Goal: Task Accomplishment & Management: Manage account settings

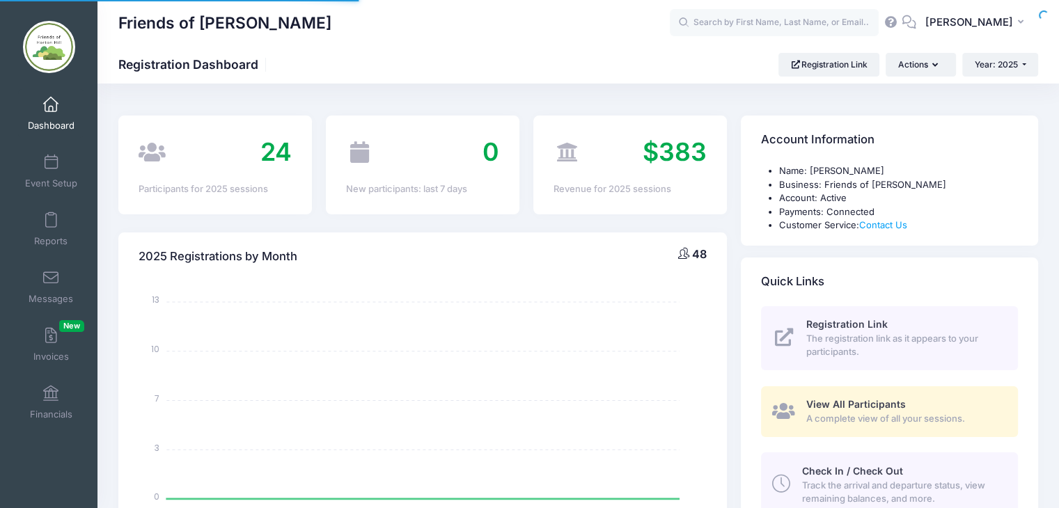
select select
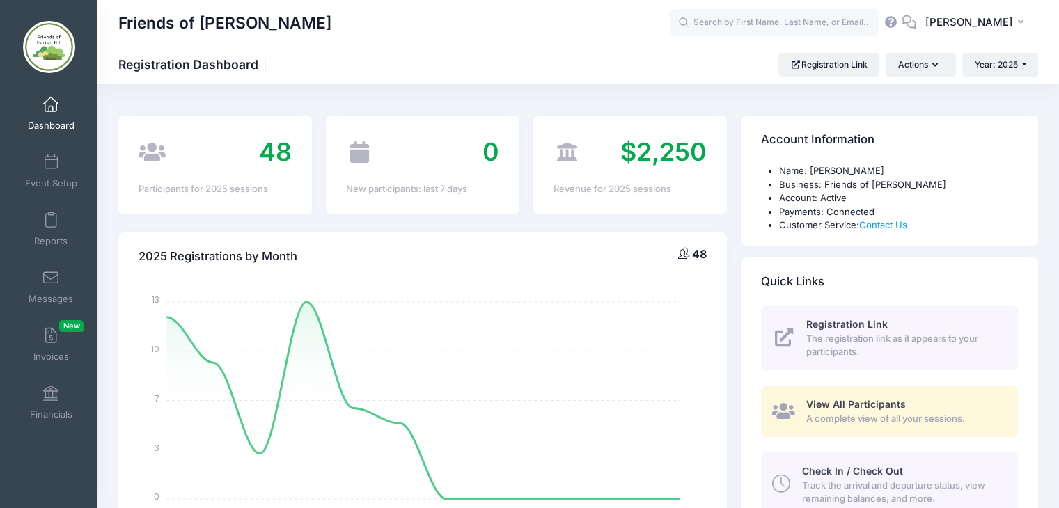
click at [861, 421] on span "A complete view of all your sessions." at bounding box center [904, 419] width 196 height 14
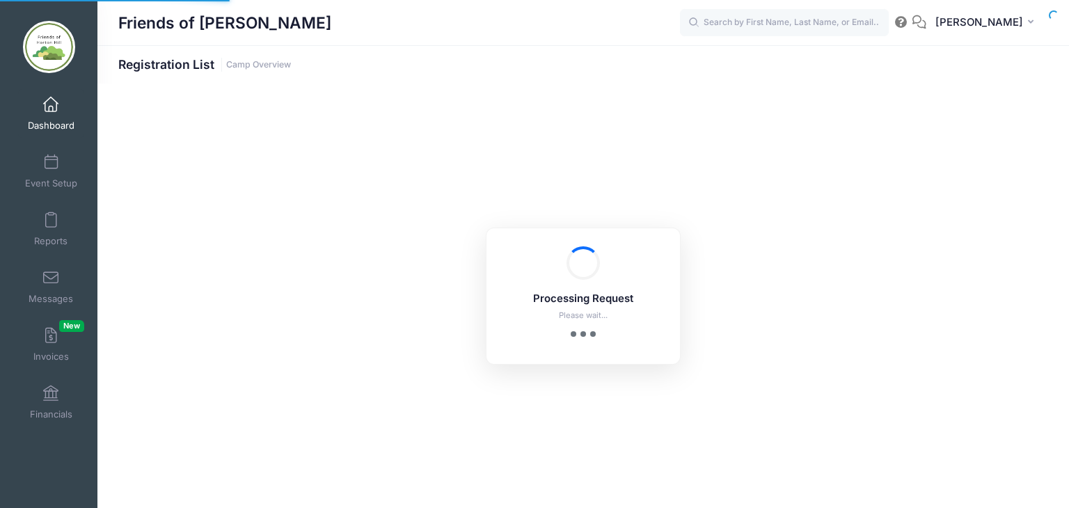
select select "10"
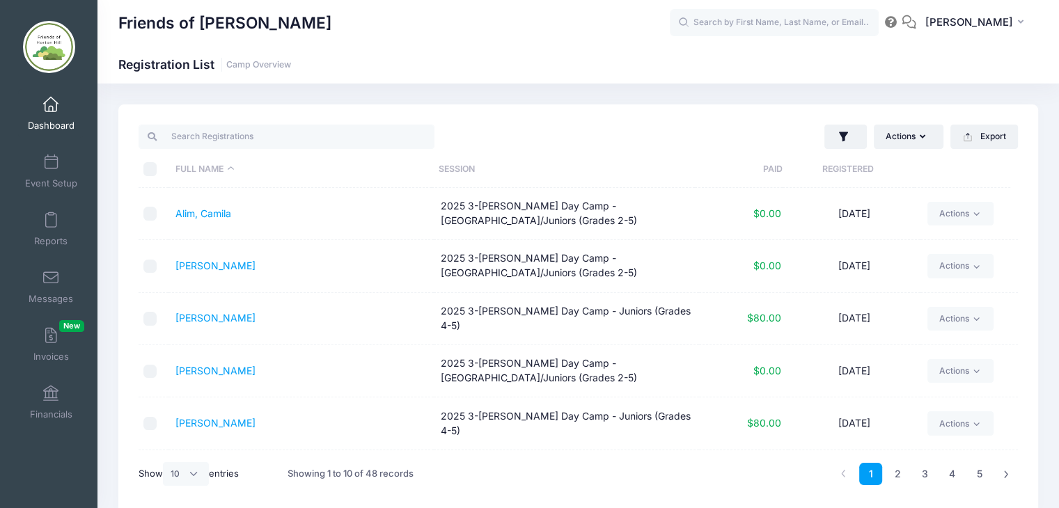
click at [51, 109] on span at bounding box center [51, 104] width 0 height 15
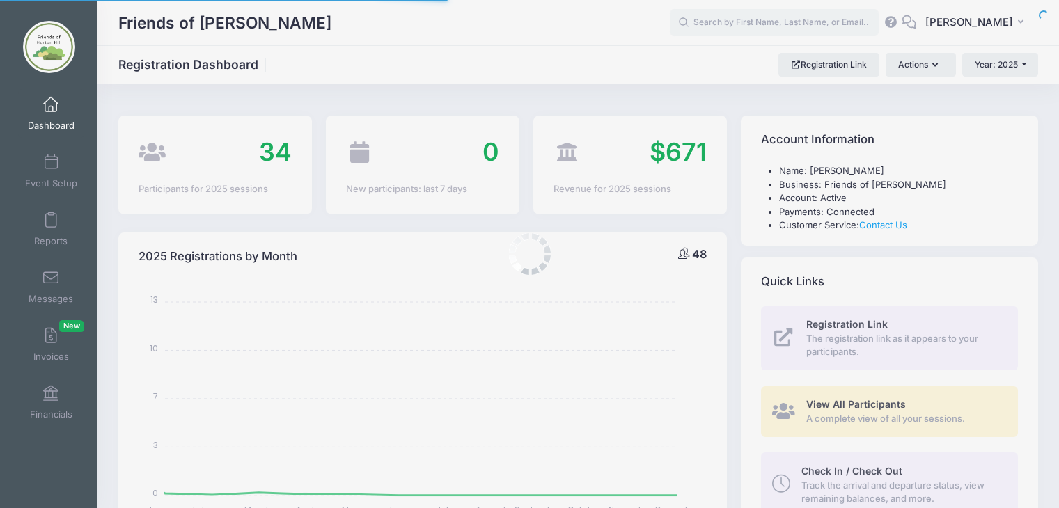
select select
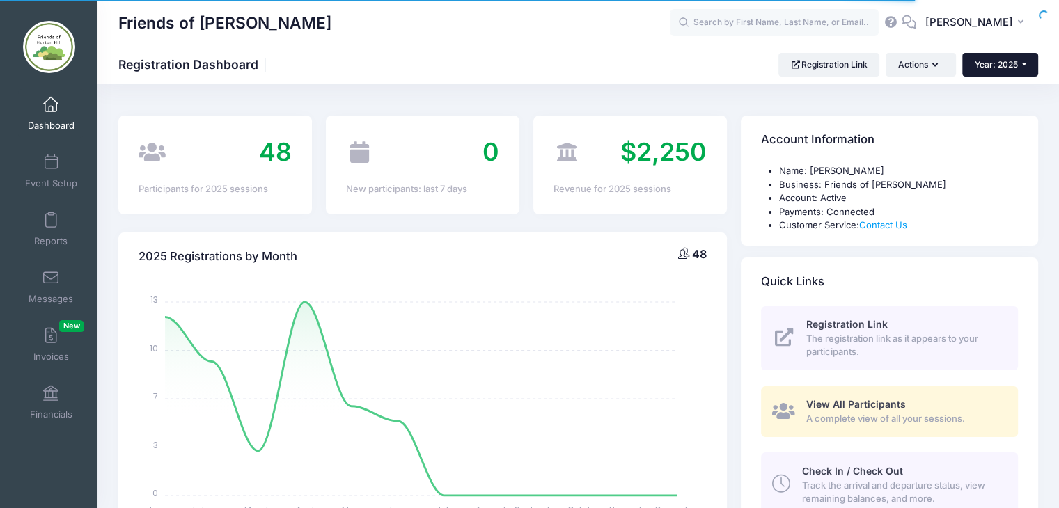
click at [1024, 62] on button "Year: 2025" at bounding box center [1000, 65] width 76 height 24
click at [1011, 90] on link "Year: 2026" at bounding box center [1007, 91] width 91 height 18
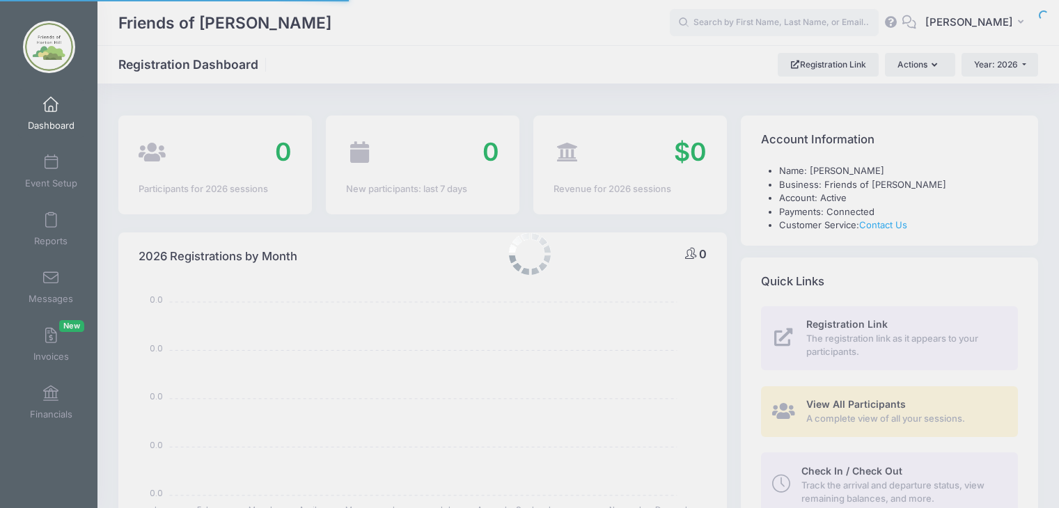
select select
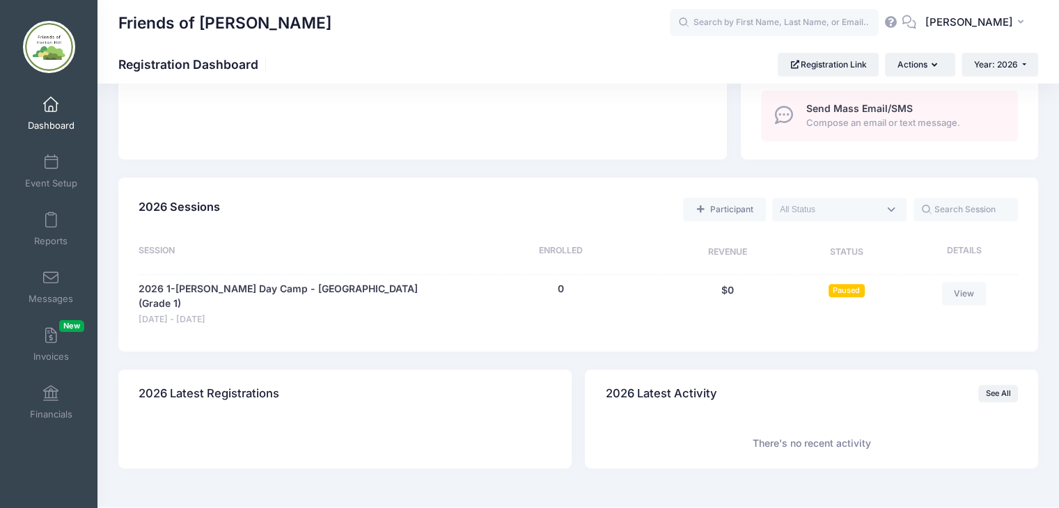
scroll to position [524, 0]
click at [306, 290] on link "2026 1-[PERSON_NAME] Day Camp - [GEOGRAPHIC_DATA] (Grade 1)" at bounding box center [294, 295] width 310 height 29
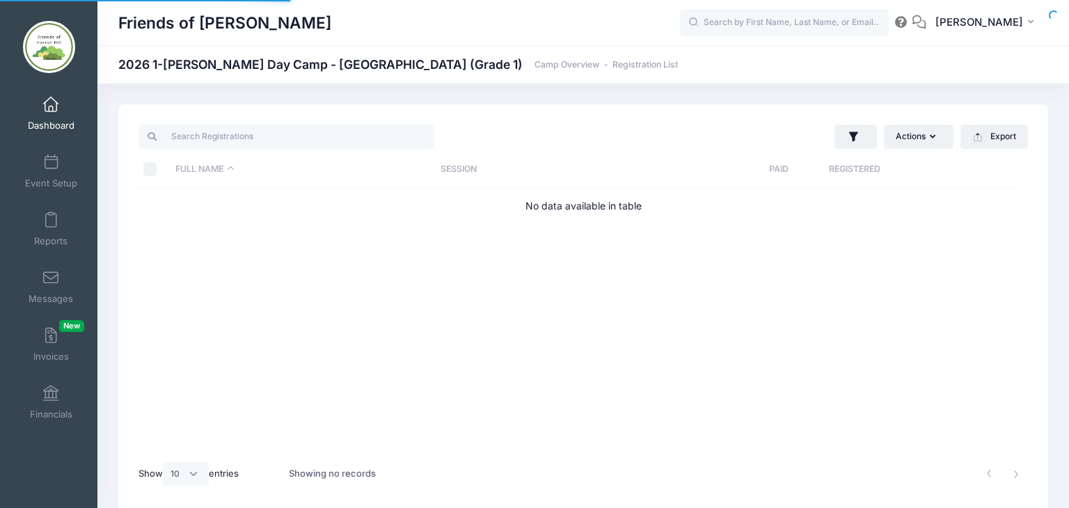
select select "10"
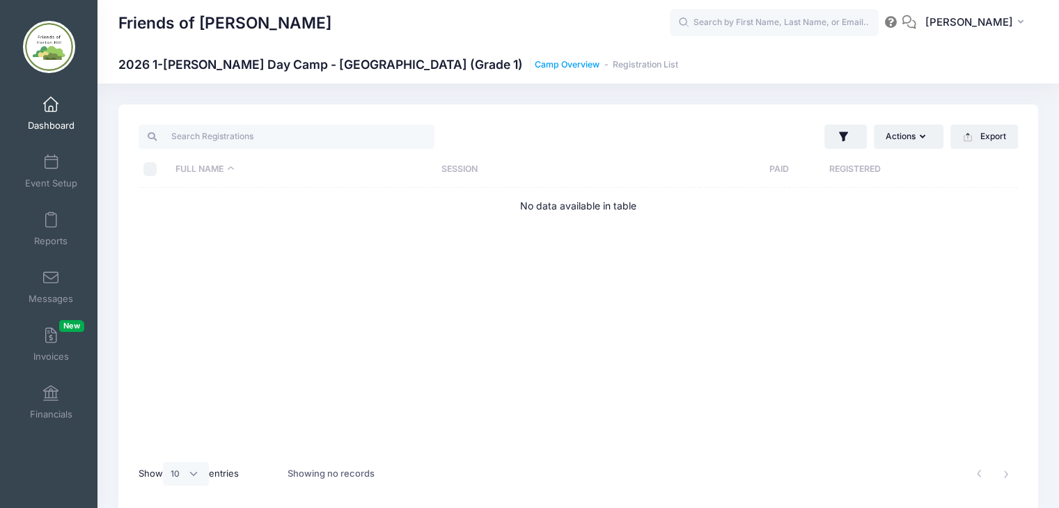
click at [535, 64] on link "Camp Overview" at bounding box center [567, 65] width 65 height 10
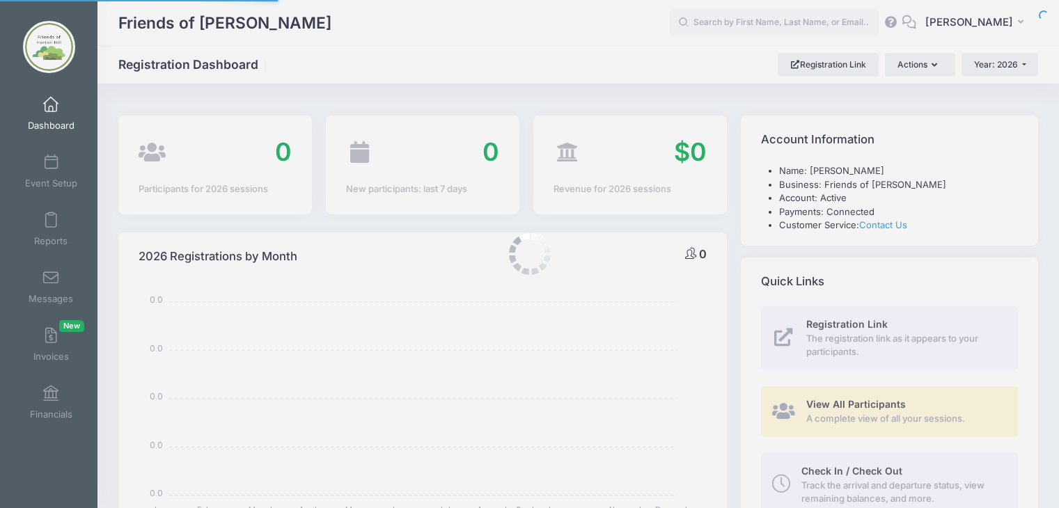
select select
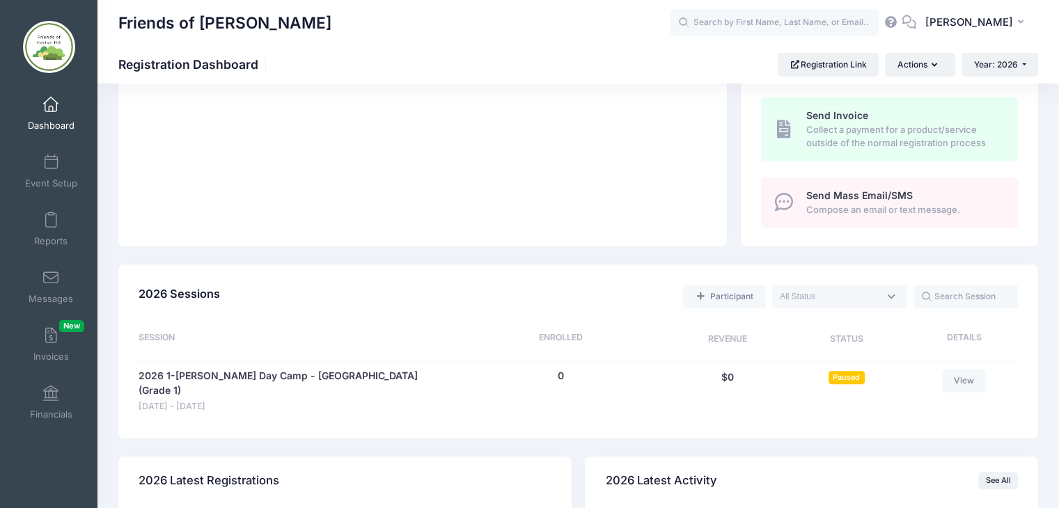
scroll to position [540, 0]
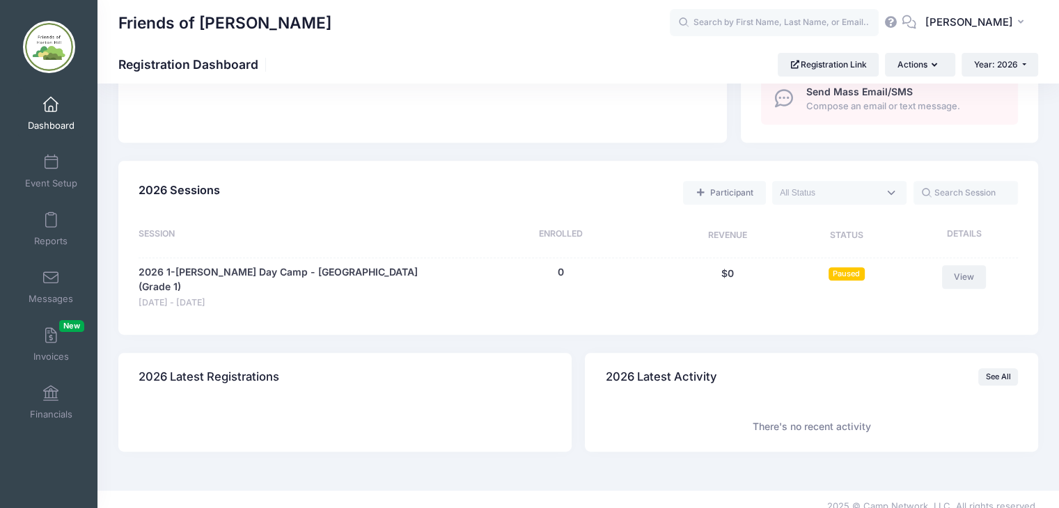
click at [961, 277] on link "View" at bounding box center [964, 277] width 45 height 24
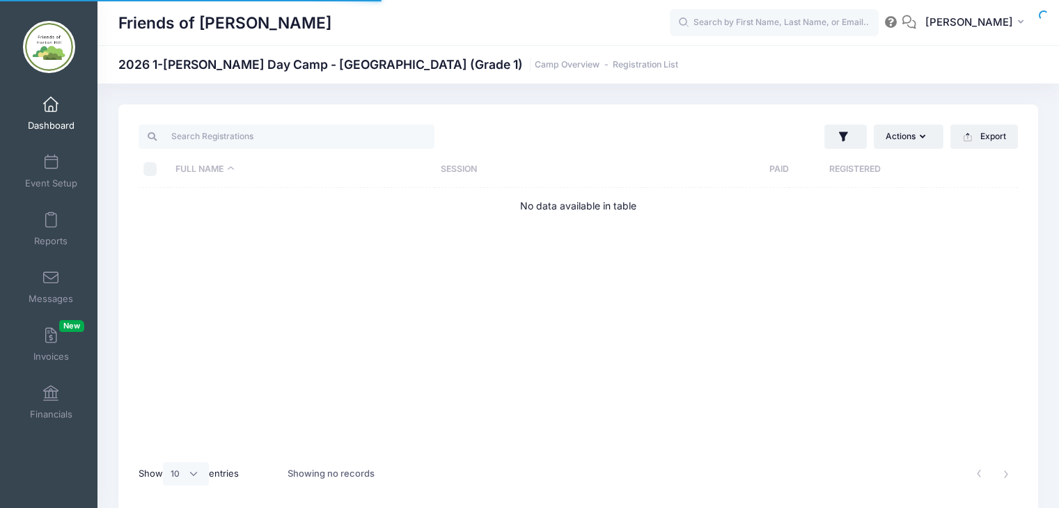
select select "10"
click at [51, 104] on span at bounding box center [51, 104] width 0 height 15
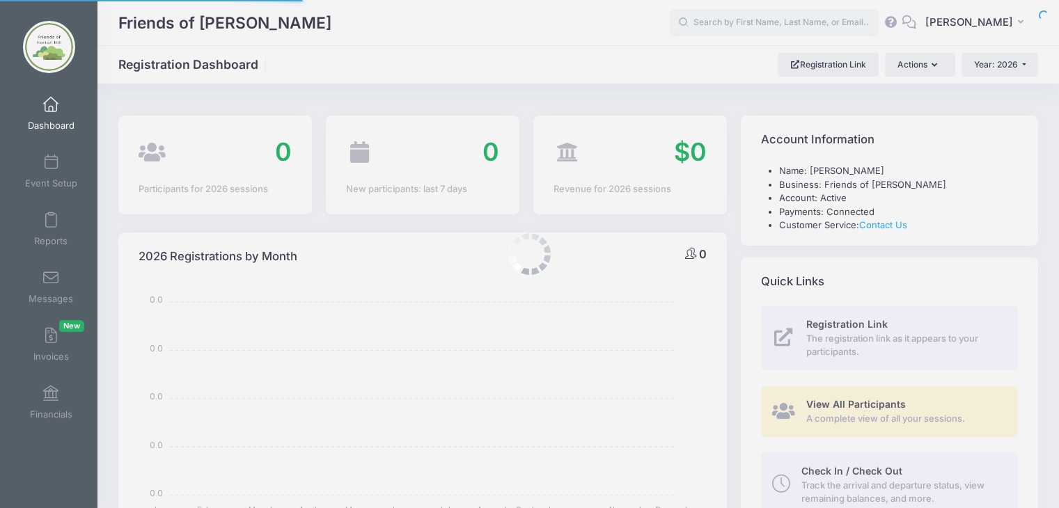
select select
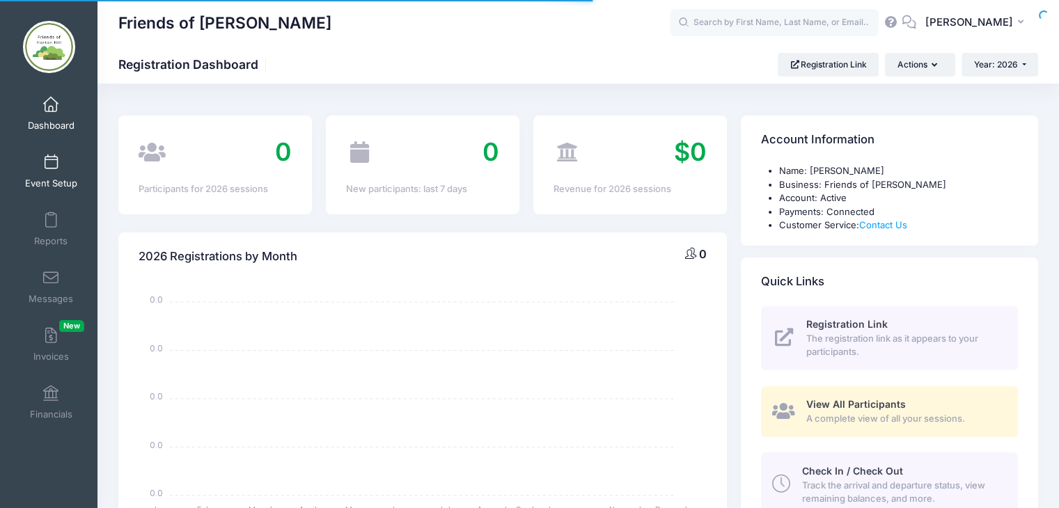
click at [51, 157] on span at bounding box center [51, 162] width 0 height 15
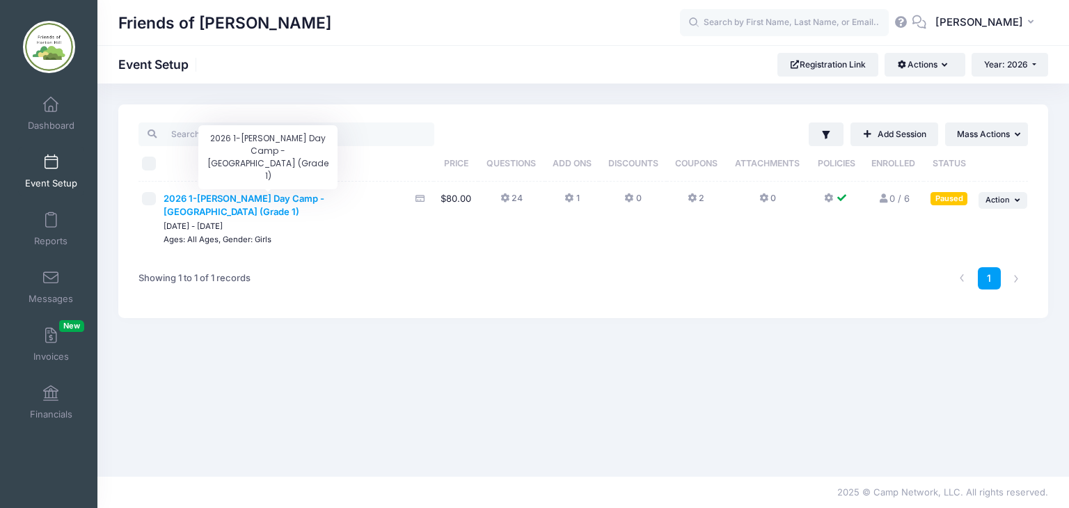
click at [323, 201] on span "2026 1-Horton Hill Day Camp - Daisies (Grade 1)" at bounding box center [244, 205] width 161 height 25
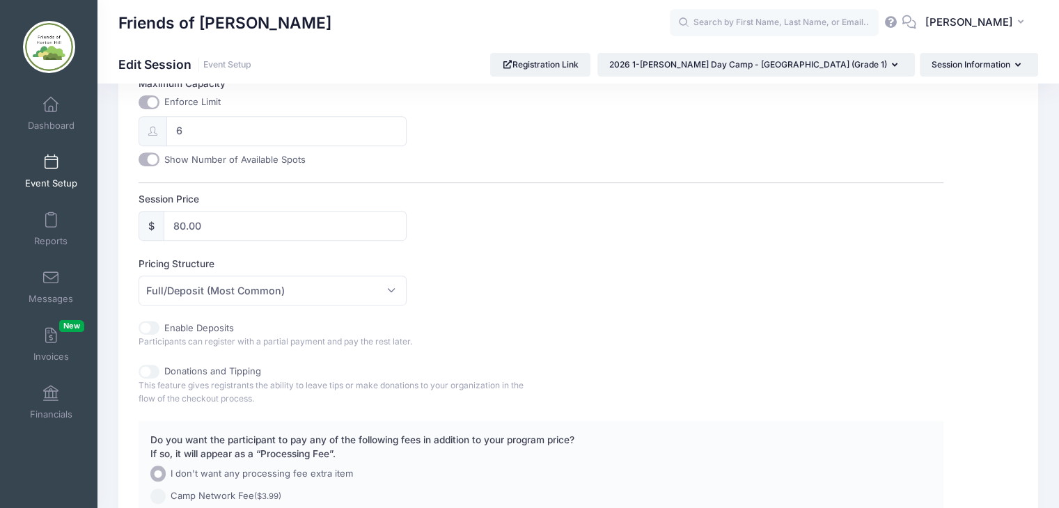
scroll to position [560, 0]
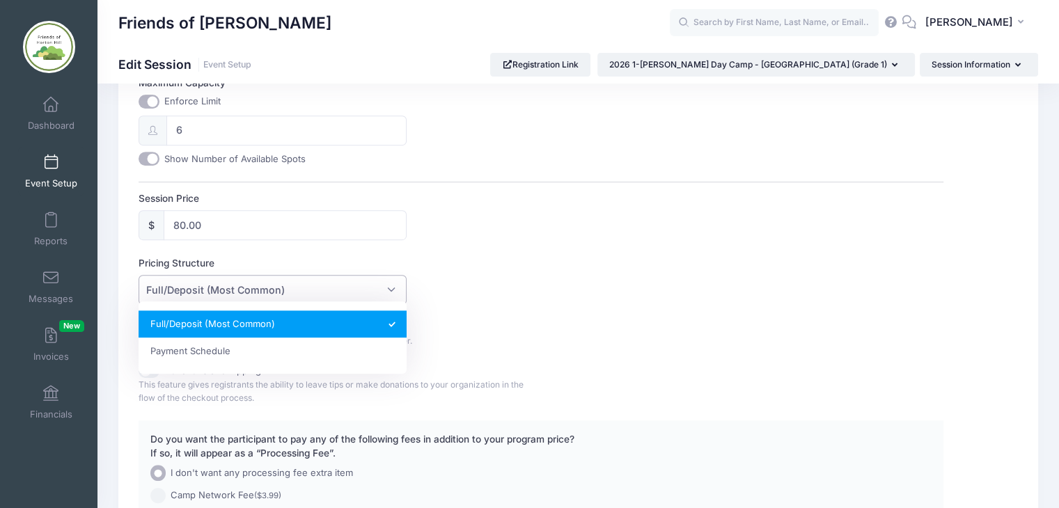
click at [391, 288] on span "Full/Deposit (Most Common)" at bounding box center [273, 290] width 268 height 30
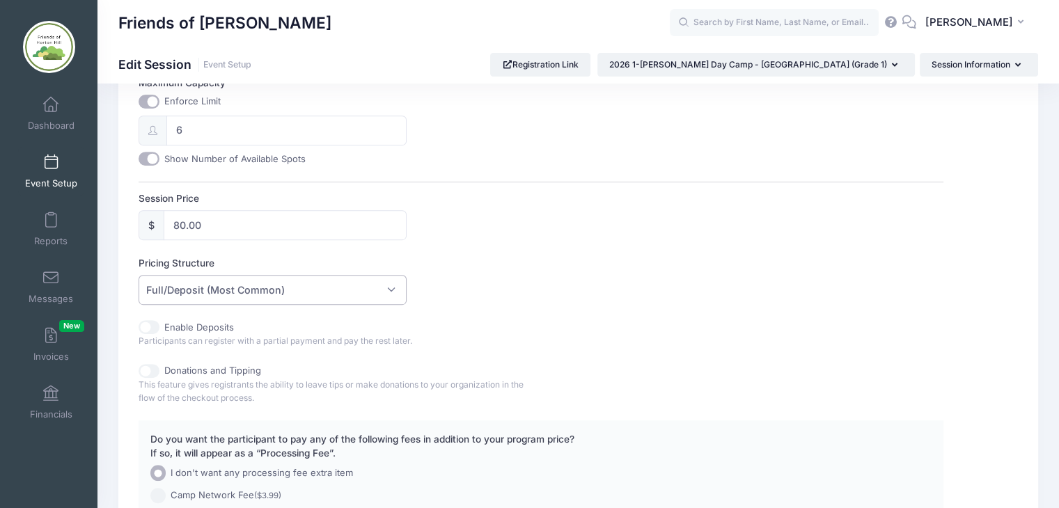
click at [391, 288] on span "Full/Deposit (Most Common)" at bounding box center [273, 290] width 268 height 30
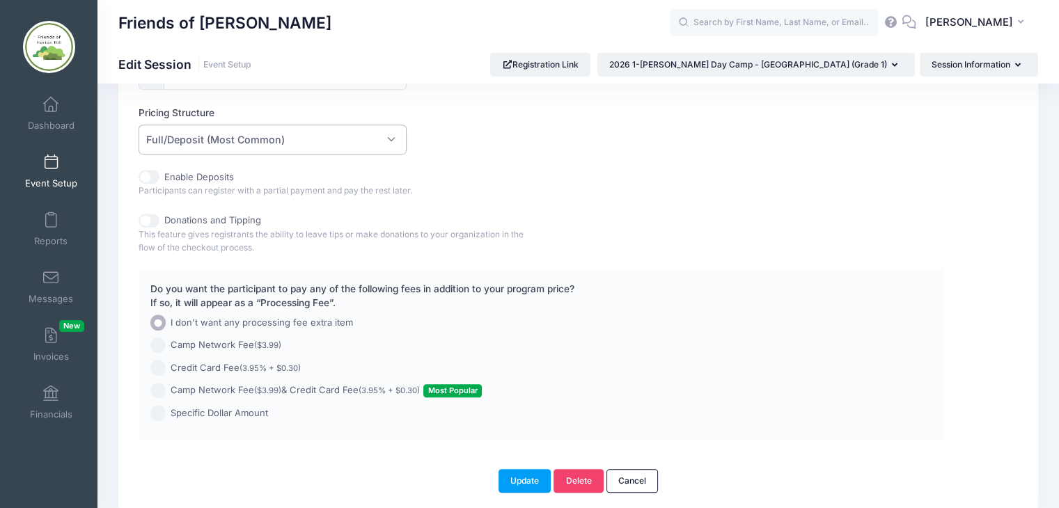
scroll to position [710, 0]
click at [156, 218] on input "Donations and Tipping" at bounding box center [149, 221] width 21 height 14
checkbox input "true"
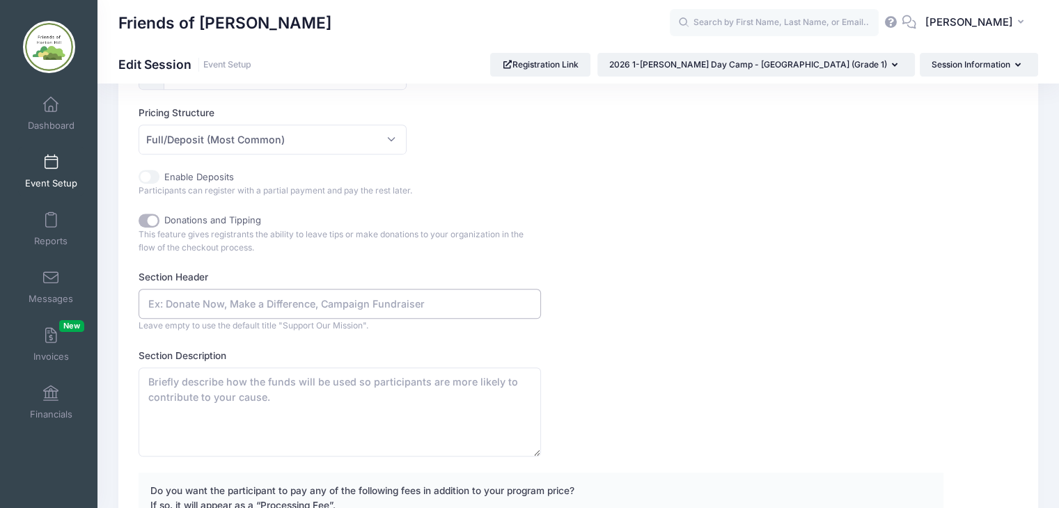
click at [368, 303] on input "text" at bounding box center [340, 304] width 402 height 30
type input "Campership Fund"
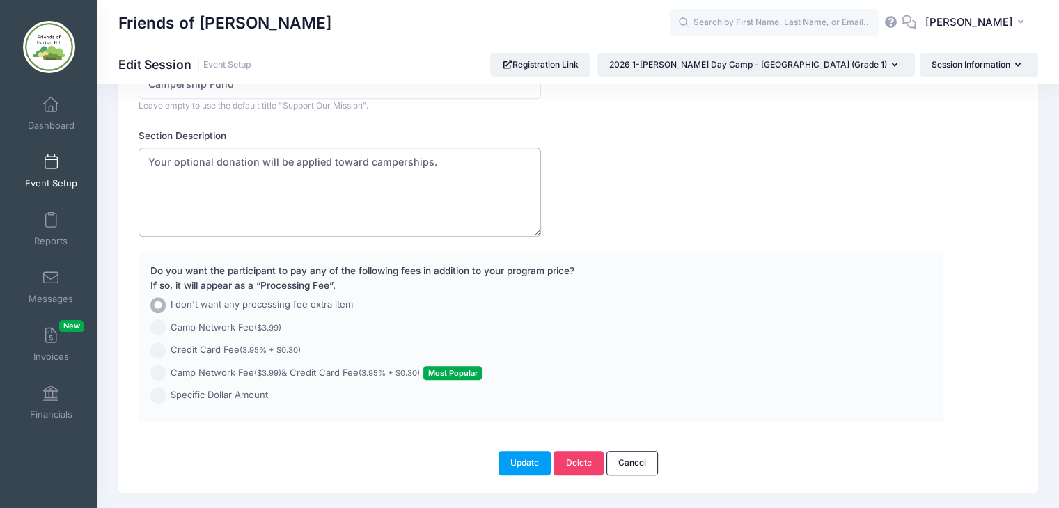
scroll to position [964, 0]
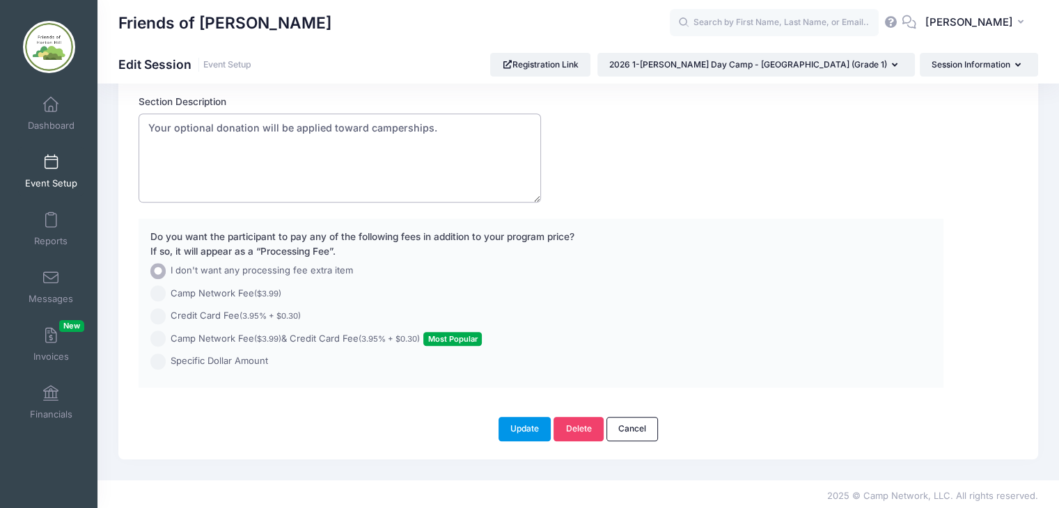
type textarea "Your optional donation will be applied toward camperships."
click at [526, 424] on button "Update" at bounding box center [524, 429] width 53 height 24
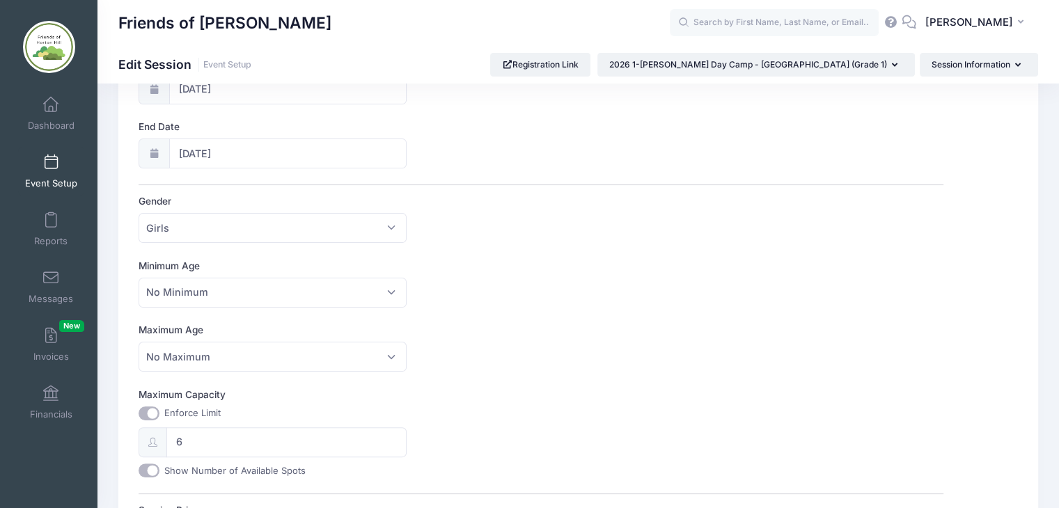
scroll to position [0, 0]
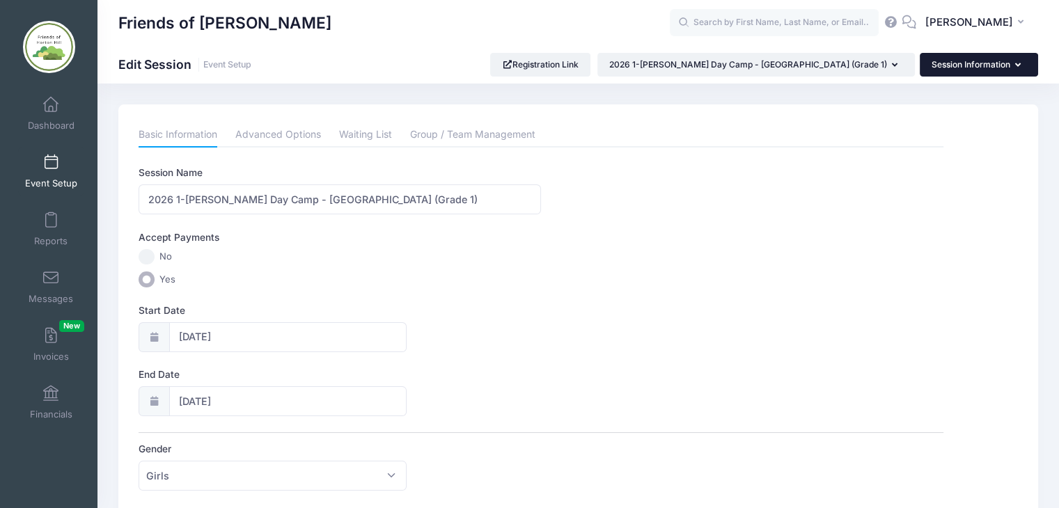
click at [1016, 65] on icon "button" at bounding box center [1020, 65] width 11 height 0
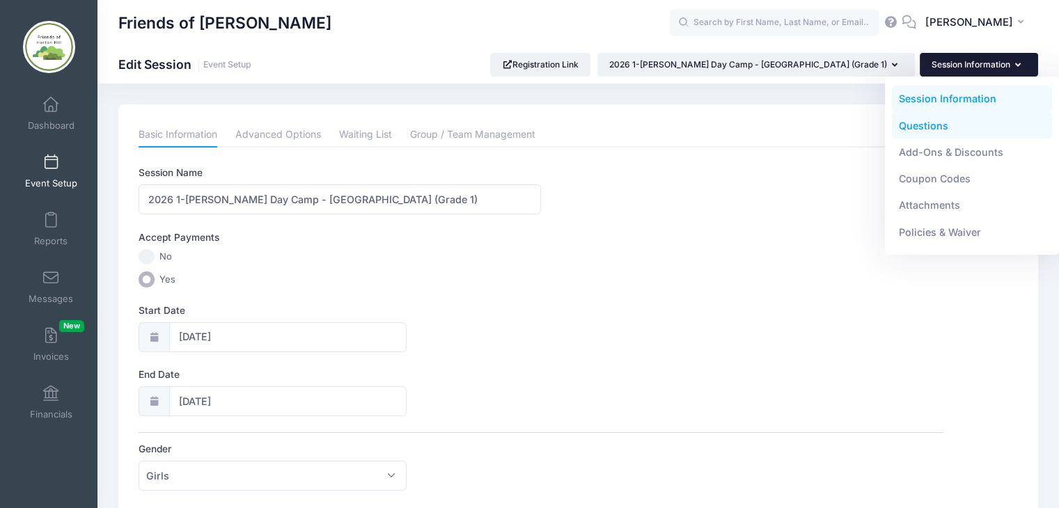
click at [925, 127] on link "Questions" at bounding box center [972, 125] width 161 height 26
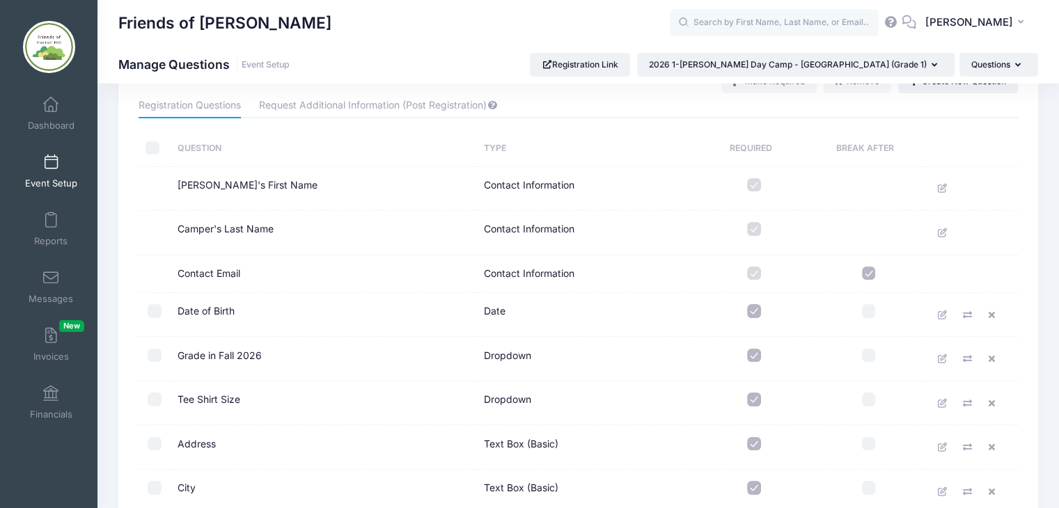
scroll to position [52, 0]
click at [941, 358] on icon at bounding box center [942, 359] width 11 height 9
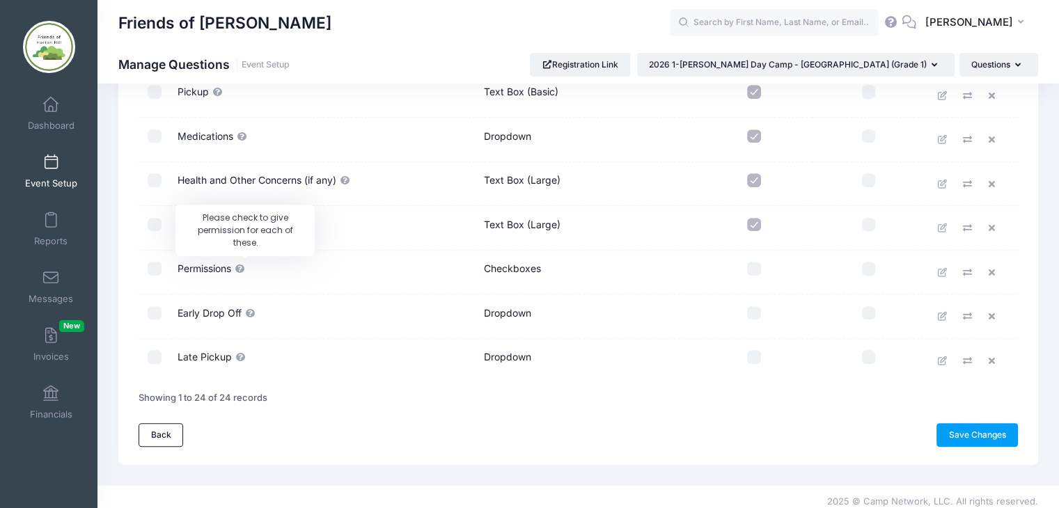
scroll to position [894, 0]
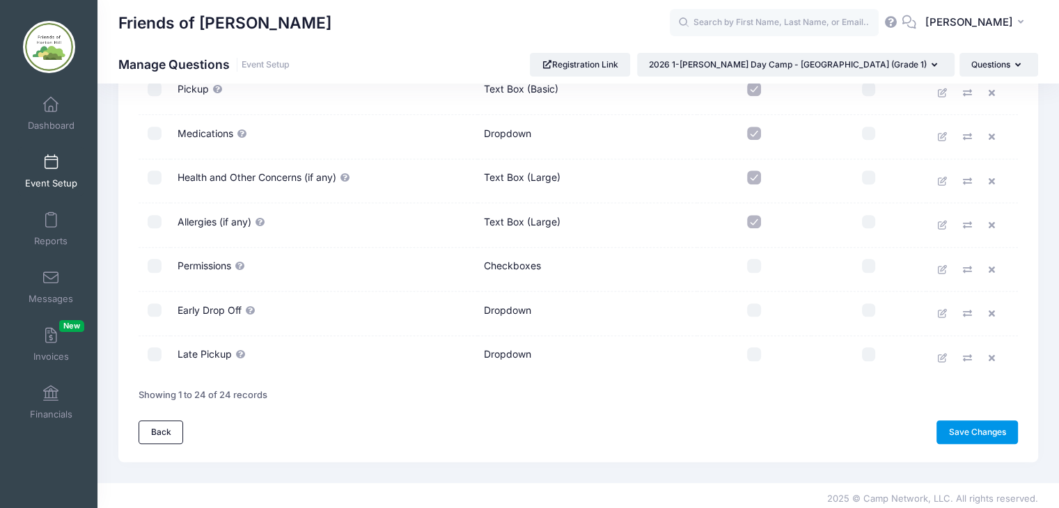
click at [967, 430] on link "Save Changes" at bounding box center [976, 433] width 81 height 24
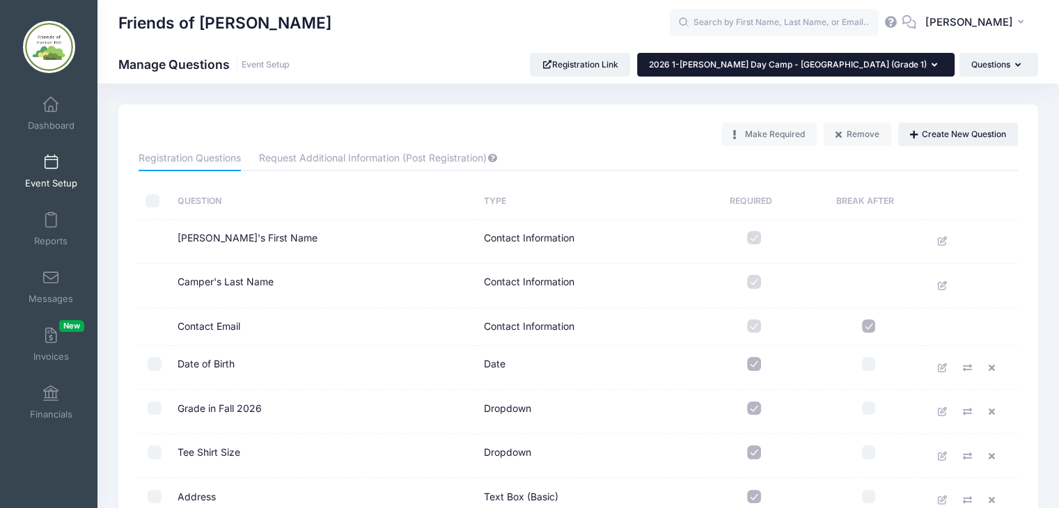
click at [936, 63] on button "2026 1-[PERSON_NAME] Day Camp - [GEOGRAPHIC_DATA] (Grade 1)" at bounding box center [795, 65] width 317 height 24
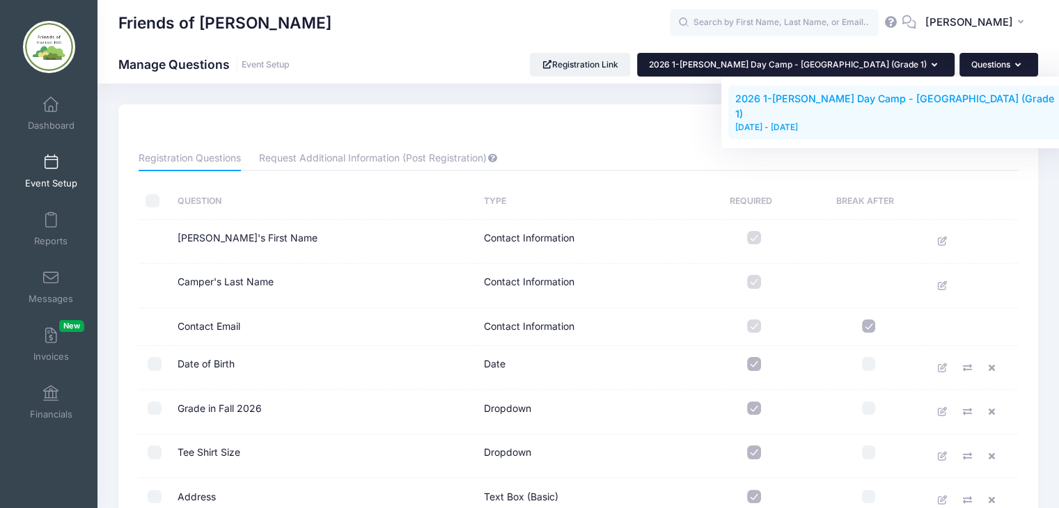
click at [1016, 65] on icon "button" at bounding box center [1020, 65] width 11 height 0
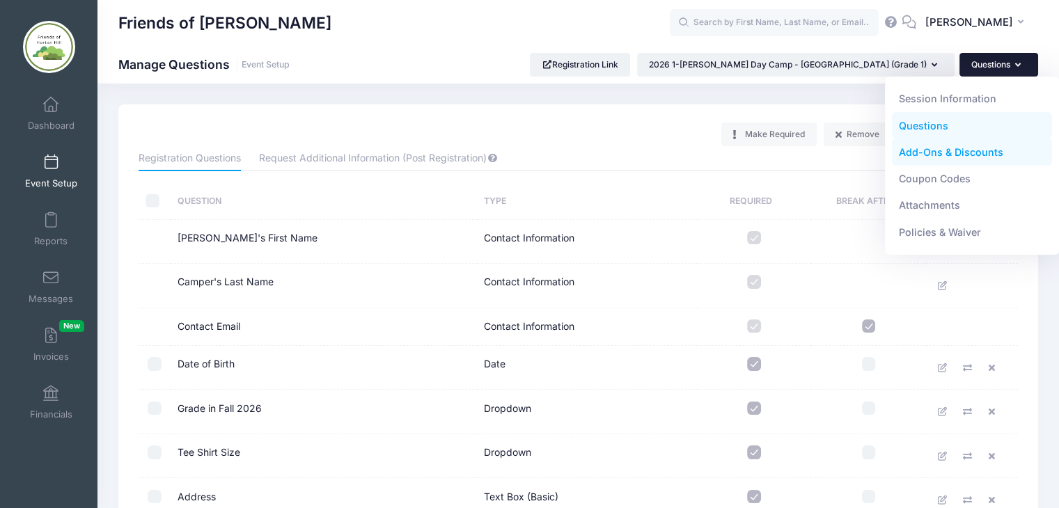
click at [961, 154] on link "Add-Ons & Discounts" at bounding box center [972, 152] width 161 height 26
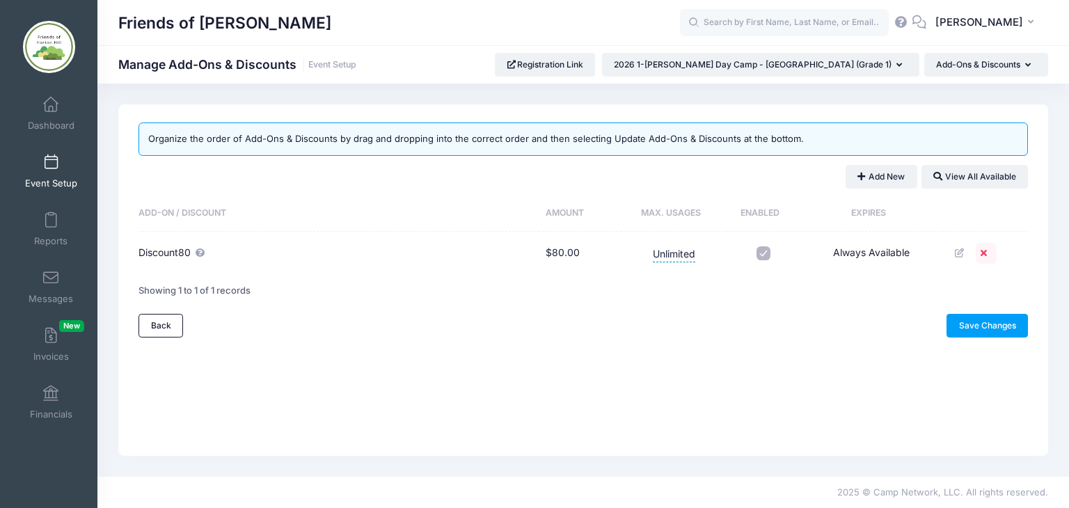
click at [985, 254] on icon at bounding box center [986, 253] width 11 height 9
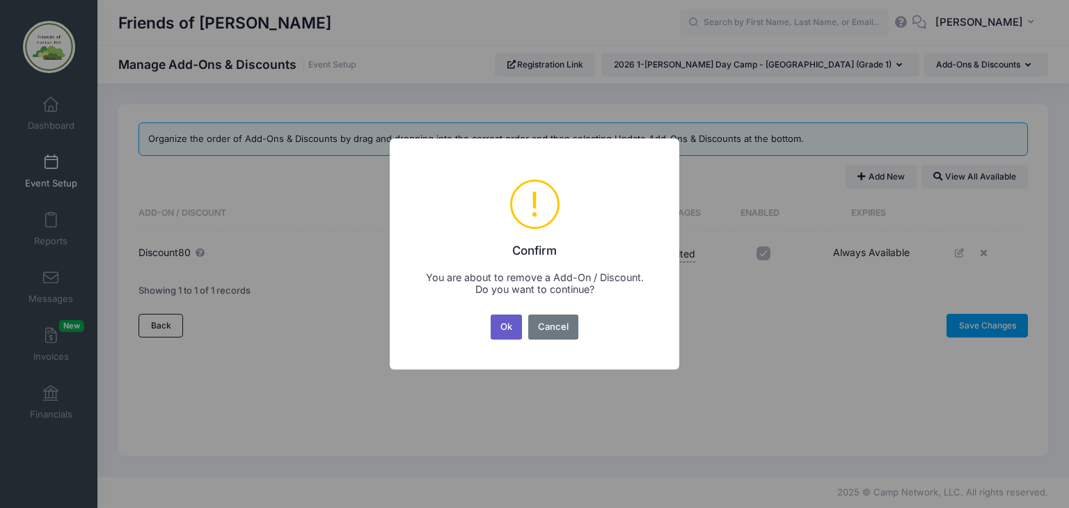
click at [515, 327] on button "Ok" at bounding box center [507, 327] width 32 height 25
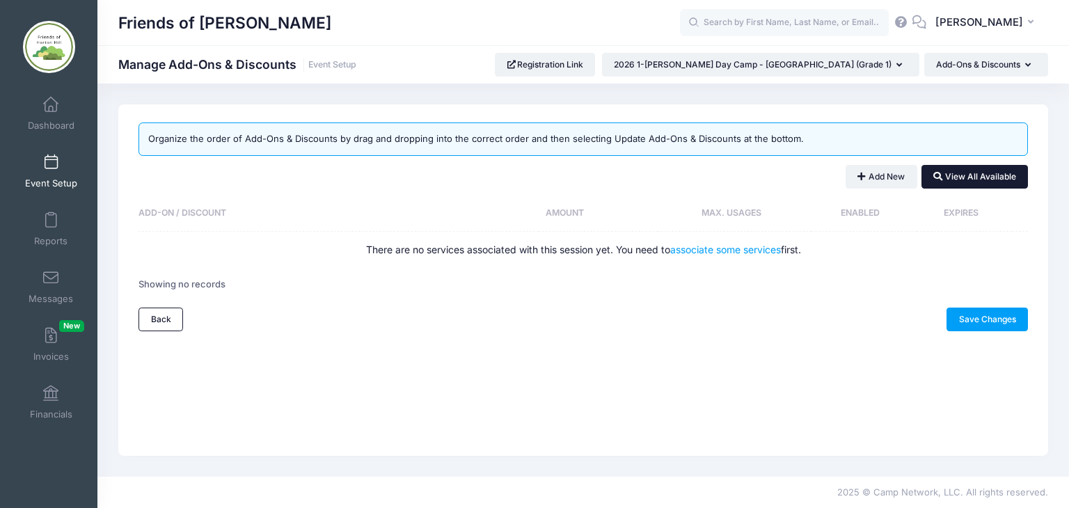
click at [977, 173] on button "View All Available" at bounding box center [975, 177] width 107 height 24
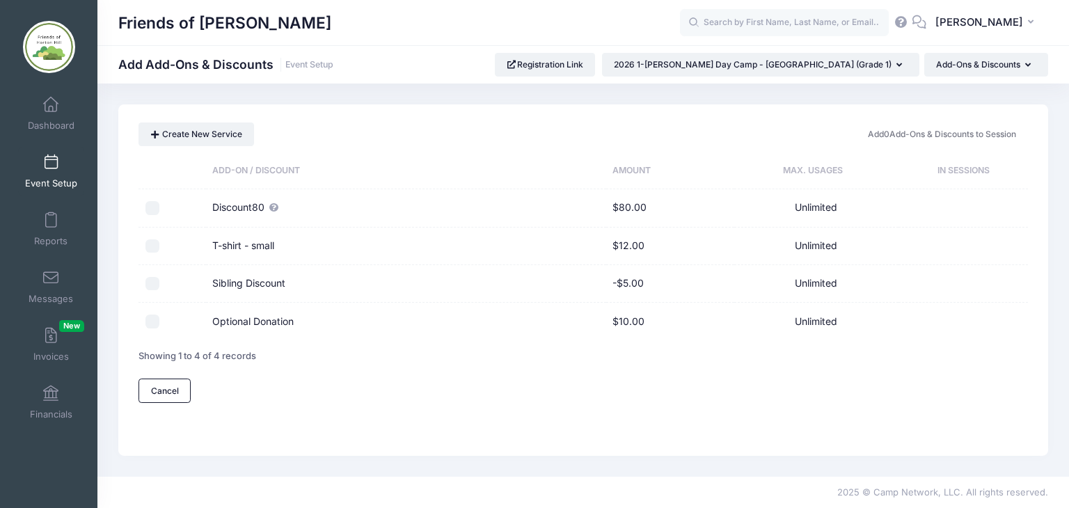
click at [149, 207] on input "checkbox" at bounding box center [153, 208] width 14 height 14
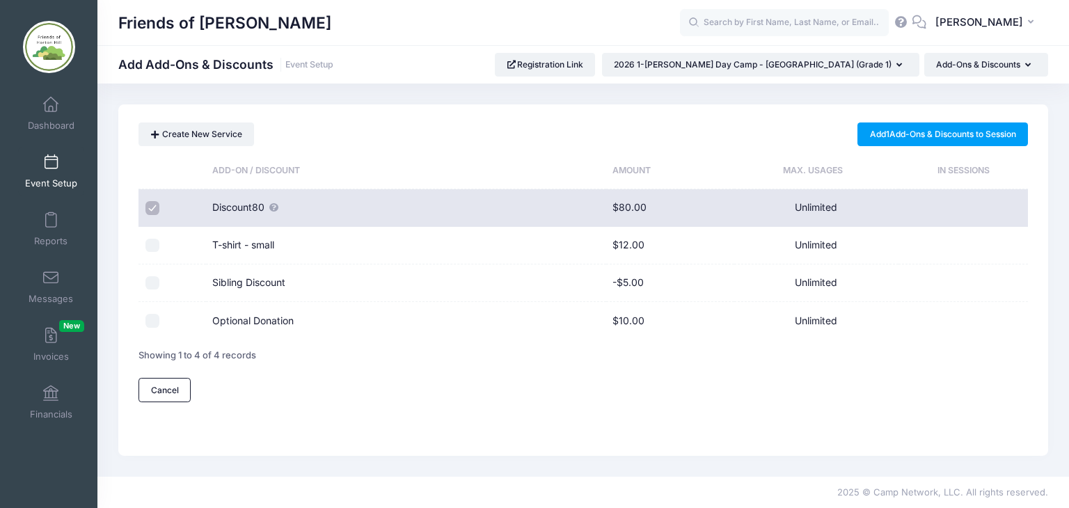
click at [149, 207] on input "checkbox" at bounding box center [153, 208] width 14 height 14
checkbox input "false"
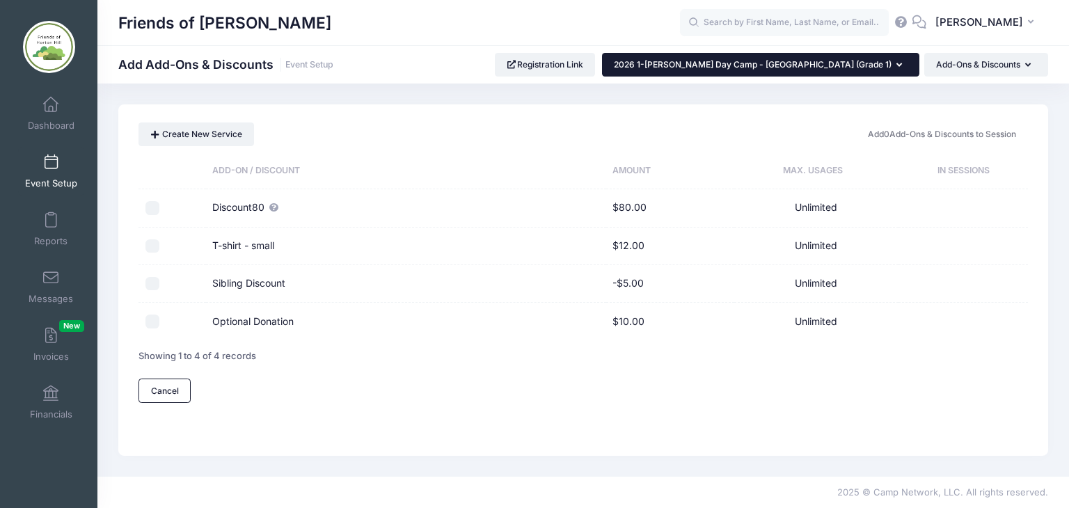
click at [893, 62] on button "2026 1-[PERSON_NAME] Day Camp - [GEOGRAPHIC_DATA] (Grade 1)" at bounding box center [760, 65] width 317 height 24
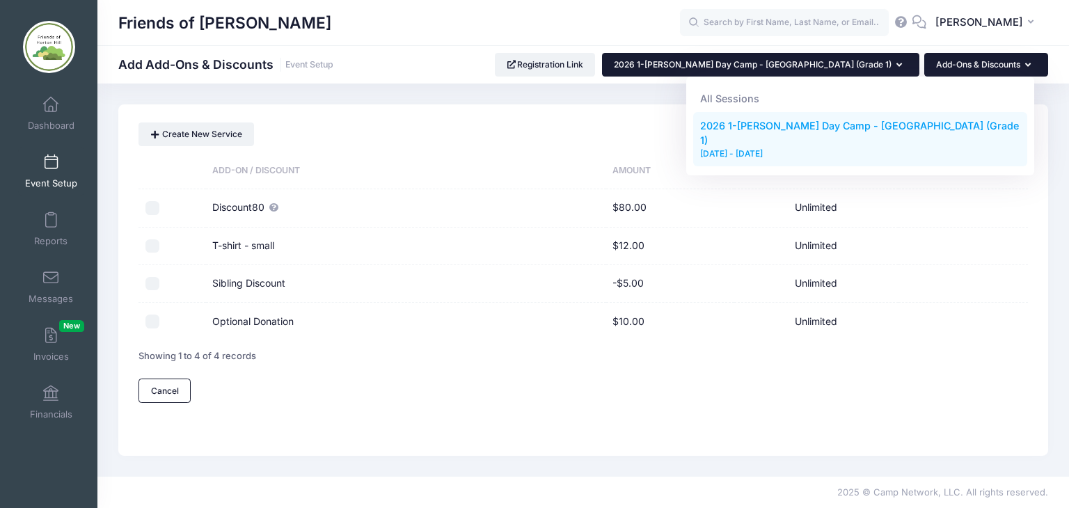
click at [1028, 65] on icon "button" at bounding box center [1031, 65] width 11 height 0
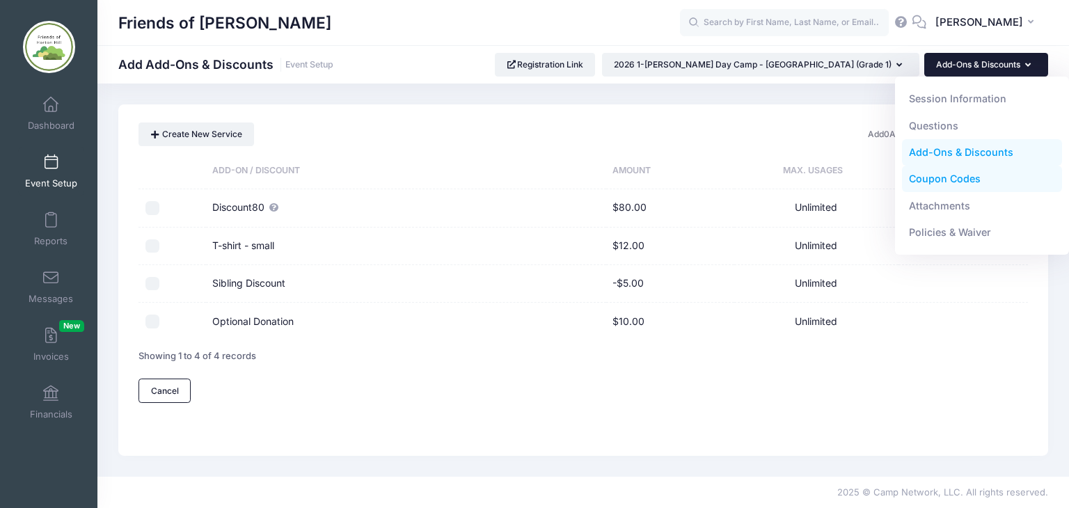
click at [966, 179] on link "Coupon Codes" at bounding box center [982, 179] width 161 height 26
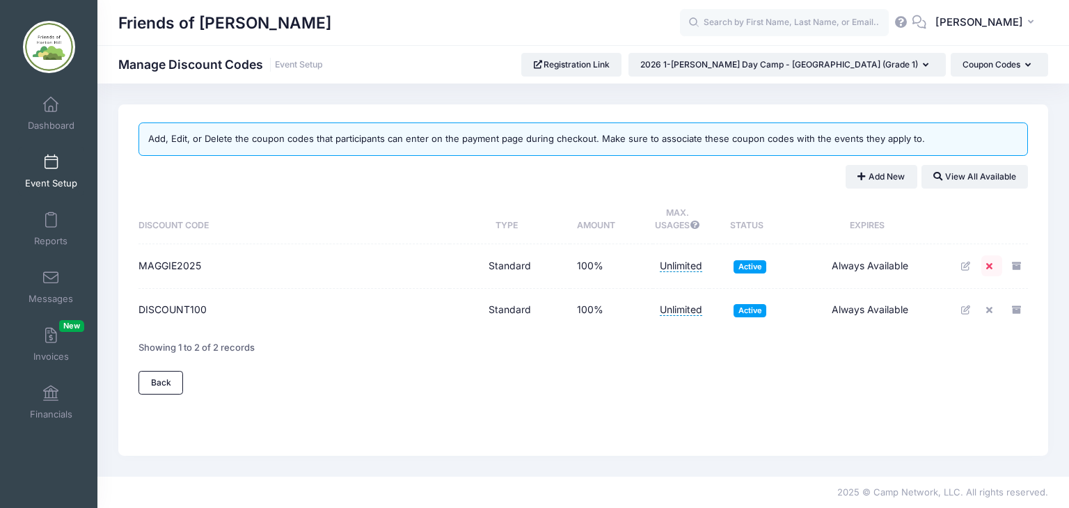
click at [989, 262] on icon at bounding box center [992, 266] width 11 height 9
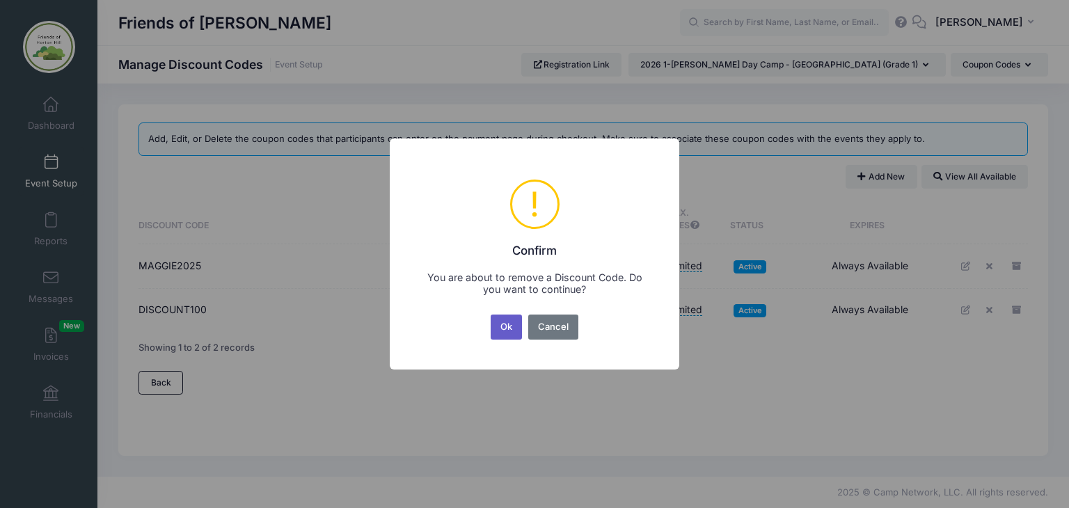
click at [505, 332] on button "Ok" at bounding box center [507, 327] width 32 height 25
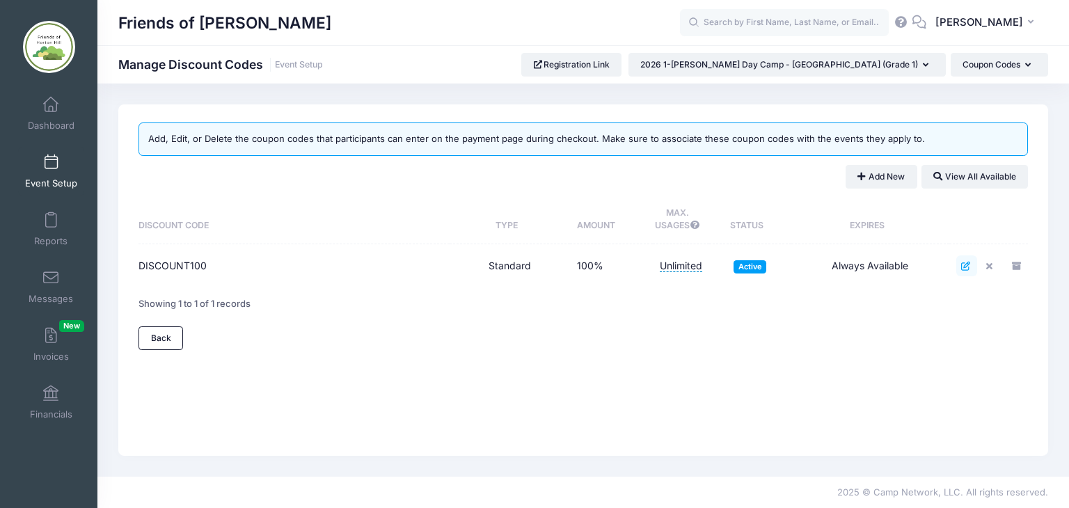
click at [966, 267] on icon at bounding box center [966, 266] width 11 height 9
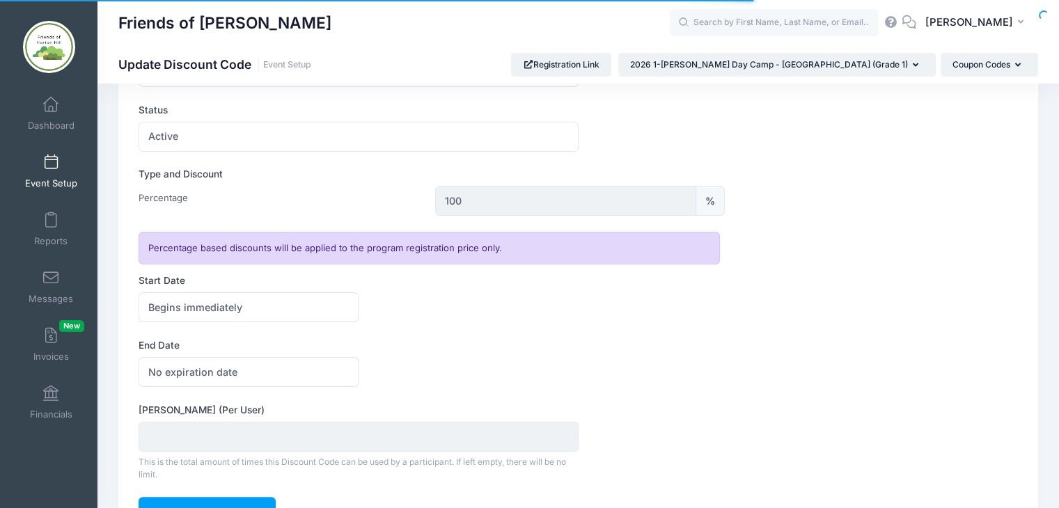
scroll to position [331, 0]
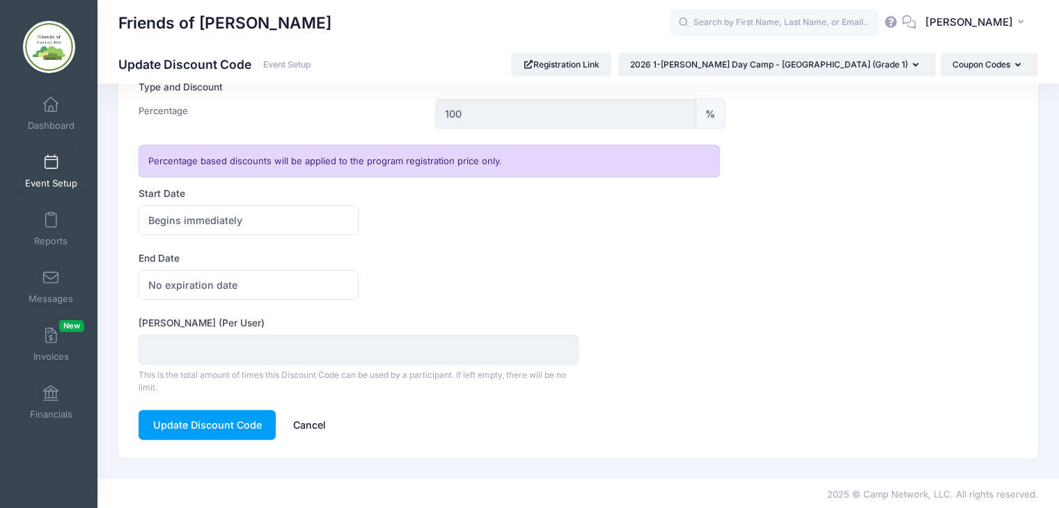
click at [313, 423] on link "Cancel" at bounding box center [308, 425] width 61 height 30
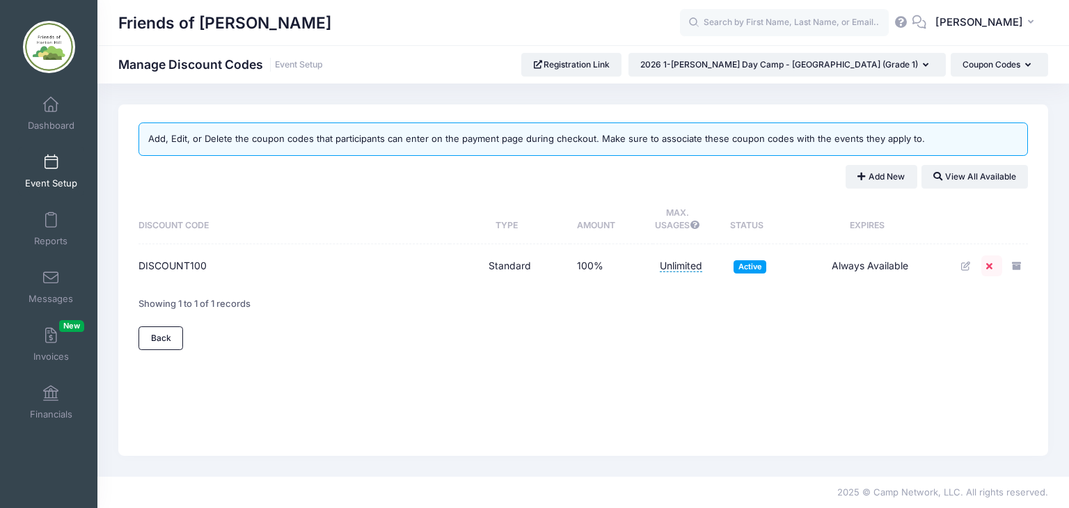
click at [989, 264] on icon at bounding box center [992, 266] width 11 height 9
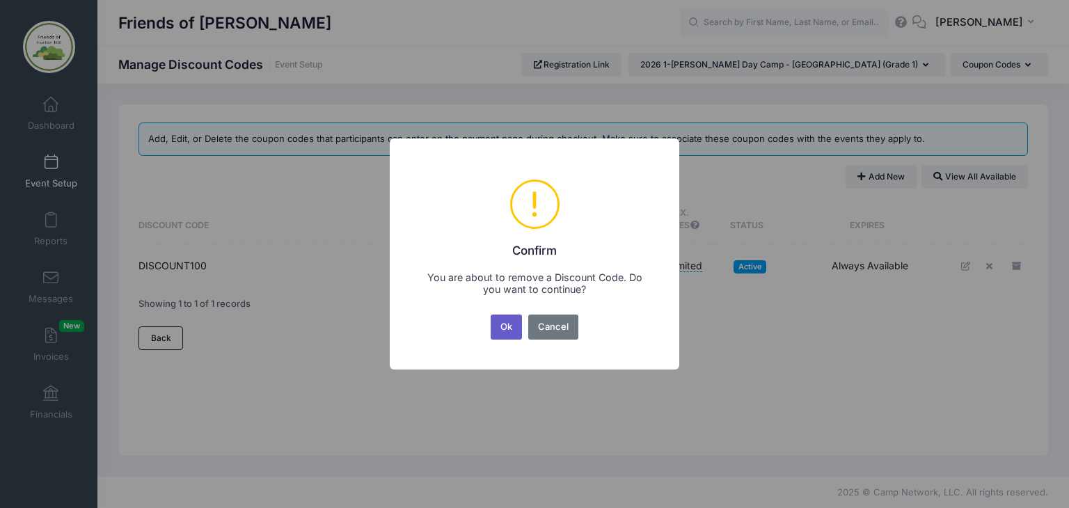
click at [506, 322] on button "Ok" at bounding box center [507, 327] width 32 height 25
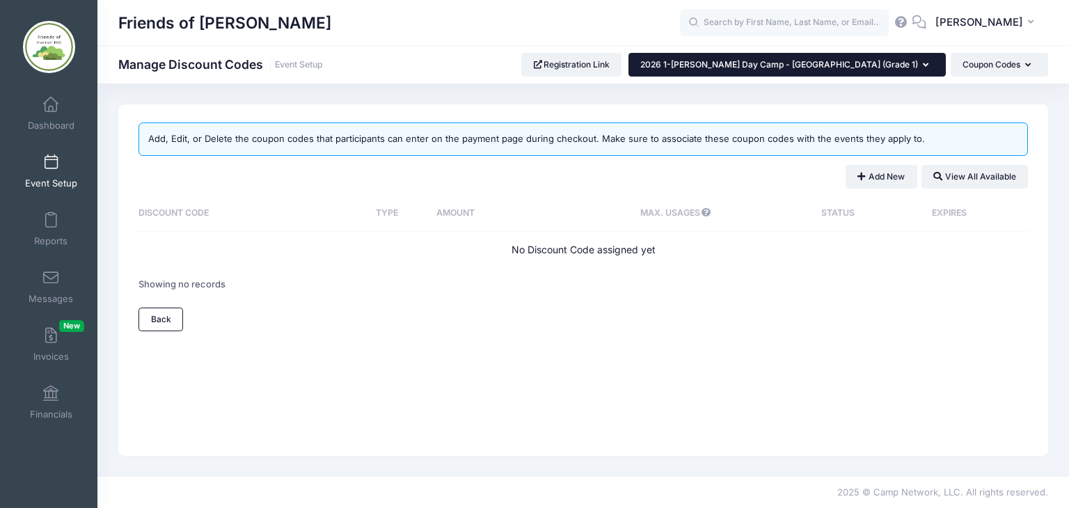
click at [923, 65] on icon "button" at bounding box center [928, 65] width 11 height 0
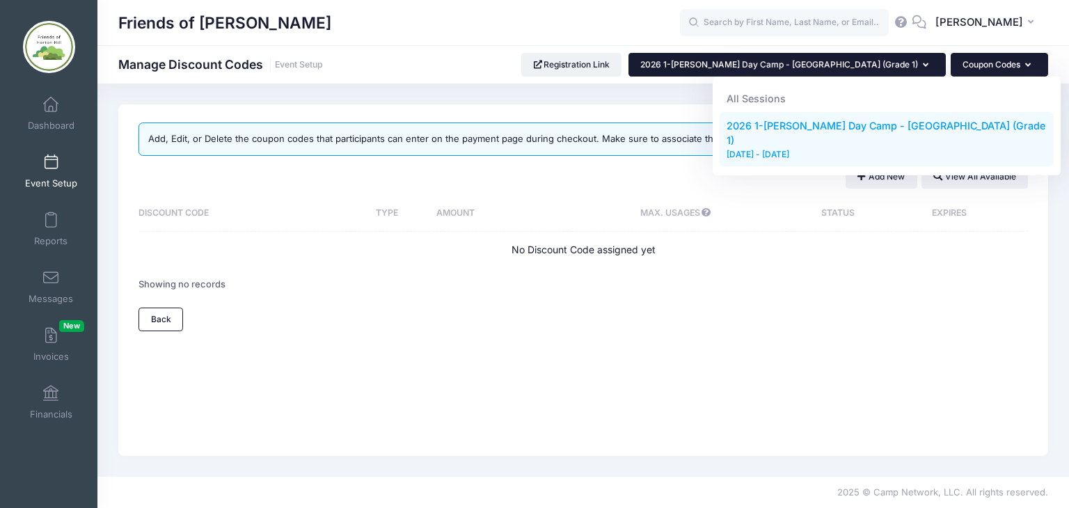
click at [1031, 61] on button "Coupon Codes" at bounding box center [999, 65] width 97 height 24
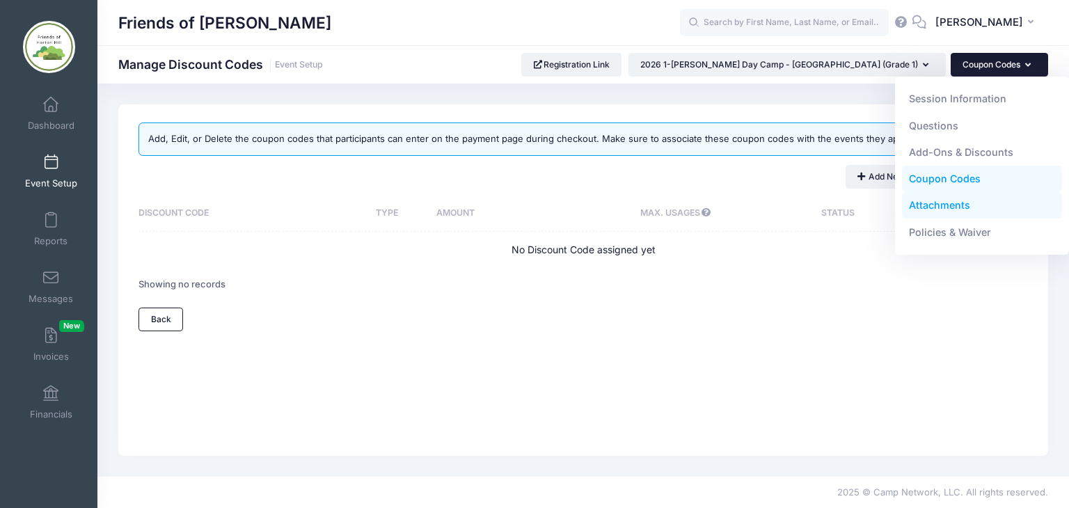
click at [944, 205] on link "Attachments" at bounding box center [982, 205] width 161 height 26
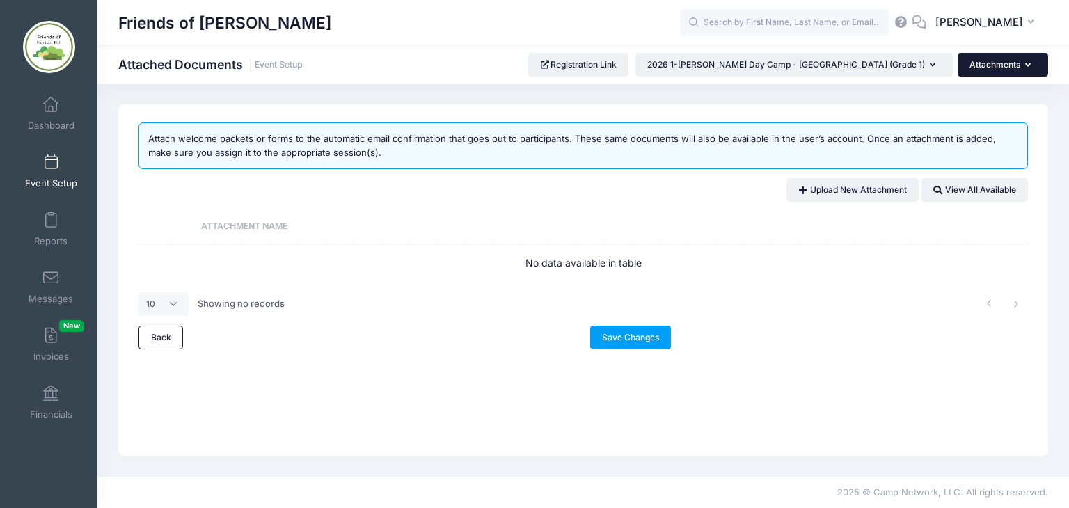
click at [1030, 65] on icon "button" at bounding box center [1031, 65] width 11 height 0
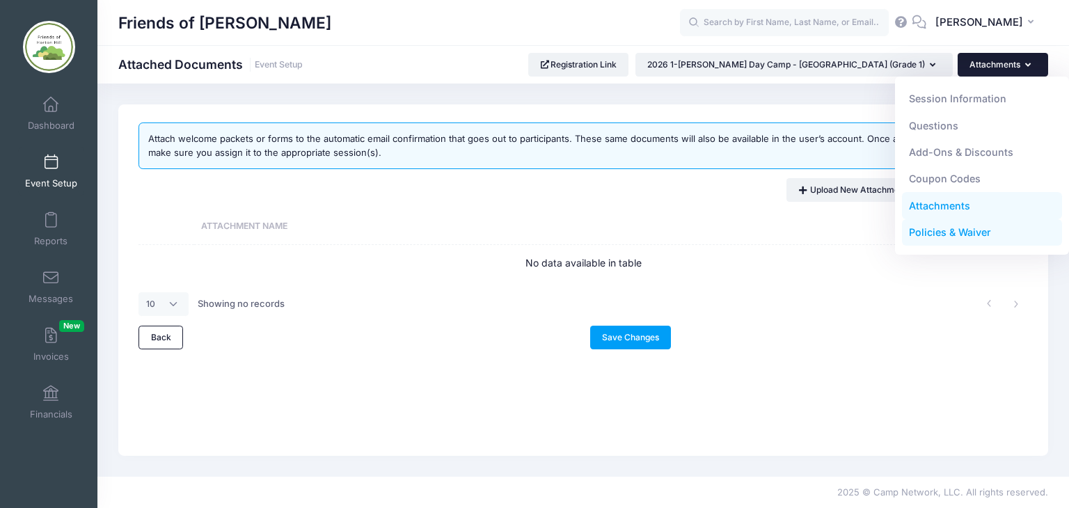
click at [926, 230] on link "Policies & Waiver" at bounding box center [982, 232] width 161 height 26
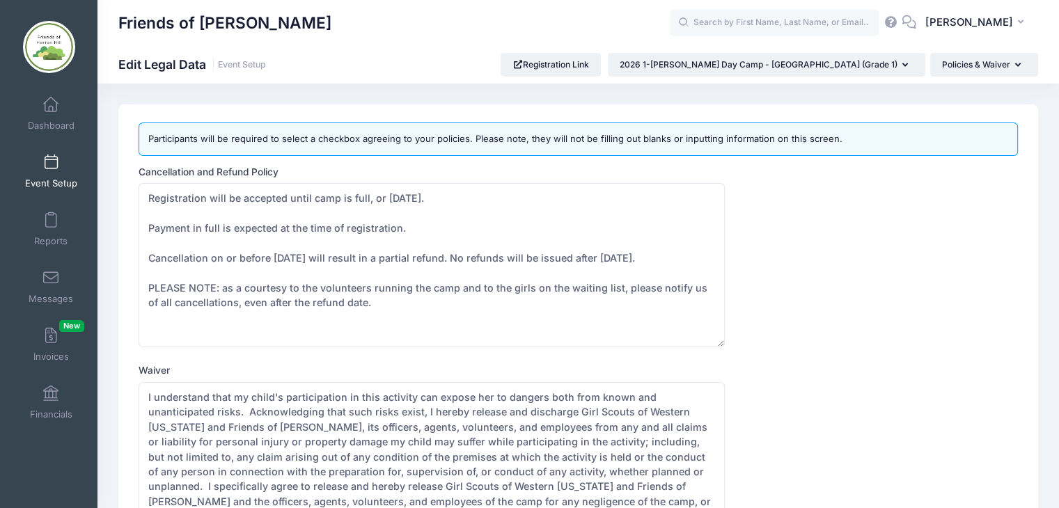
scroll to position [167, 0]
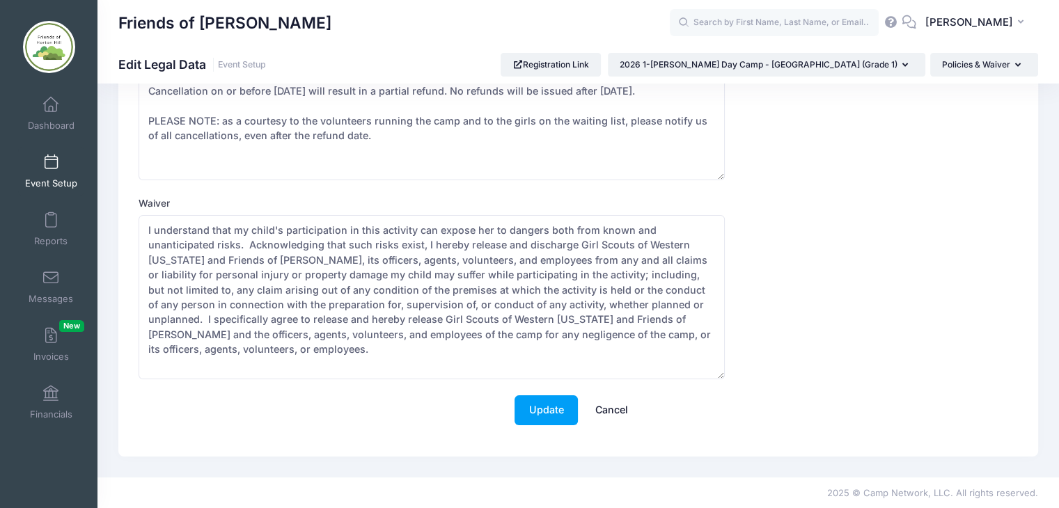
click at [620, 408] on link "Cancel" at bounding box center [611, 410] width 61 height 30
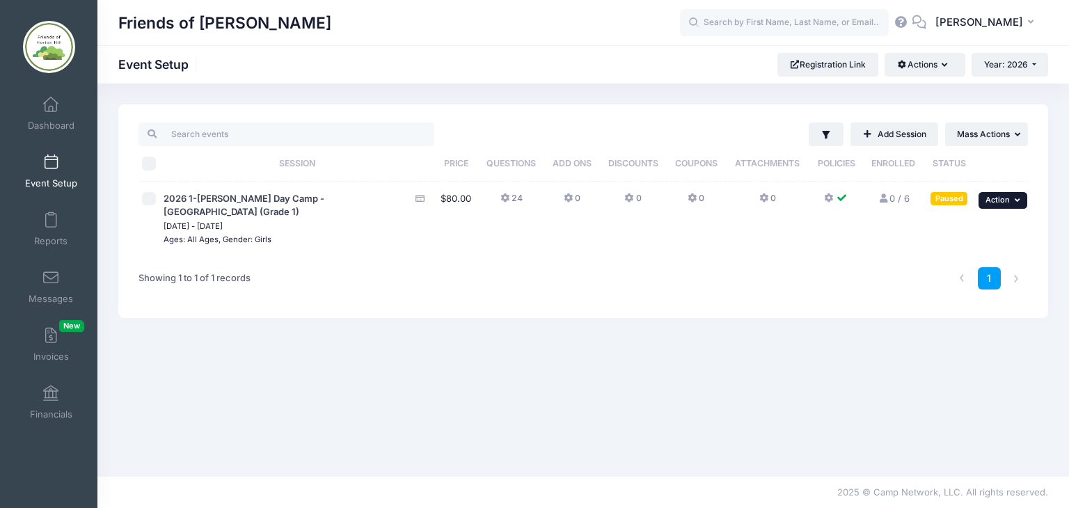
click at [1016, 197] on icon "button" at bounding box center [1019, 200] width 8 height 8
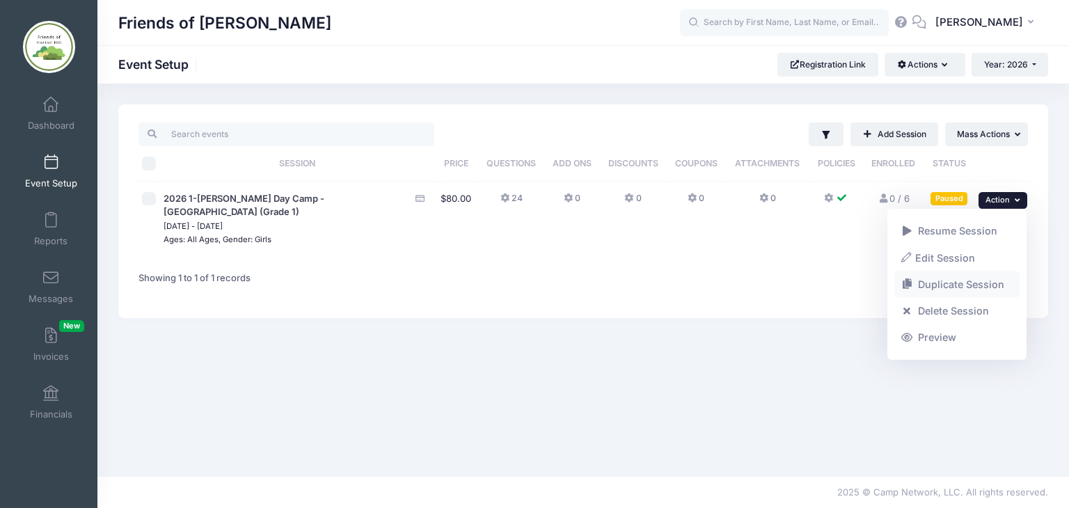
click at [946, 286] on link "Duplicate Session" at bounding box center [958, 285] width 126 height 26
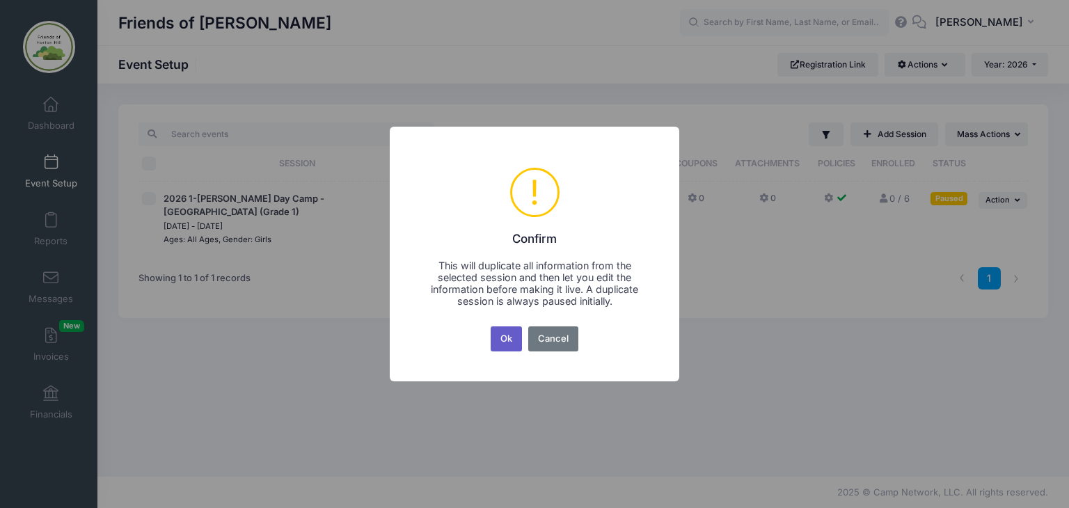
click at [505, 340] on button "Ok" at bounding box center [507, 339] width 32 height 25
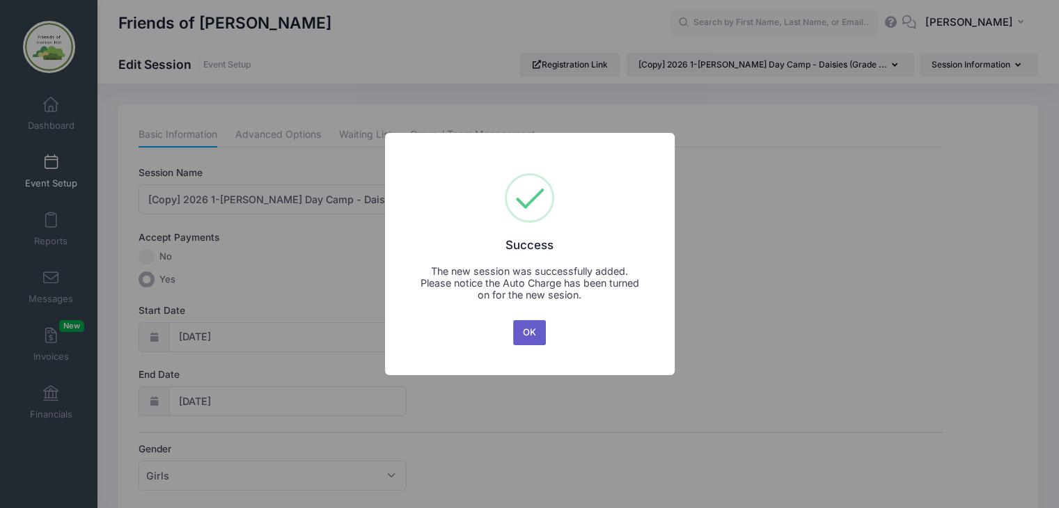
click at [530, 331] on button "OK" at bounding box center [529, 332] width 33 height 25
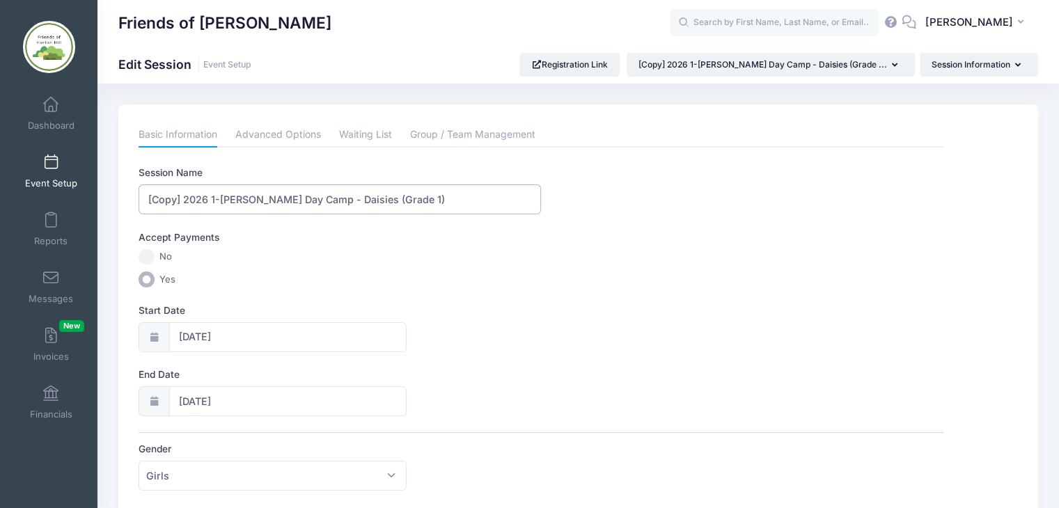
click at [184, 198] on input "[Copy] 2026 1-Horton Hill Day Camp - Daisies (Grade 1)" at bounding box center [340, 199] width 402 height 30
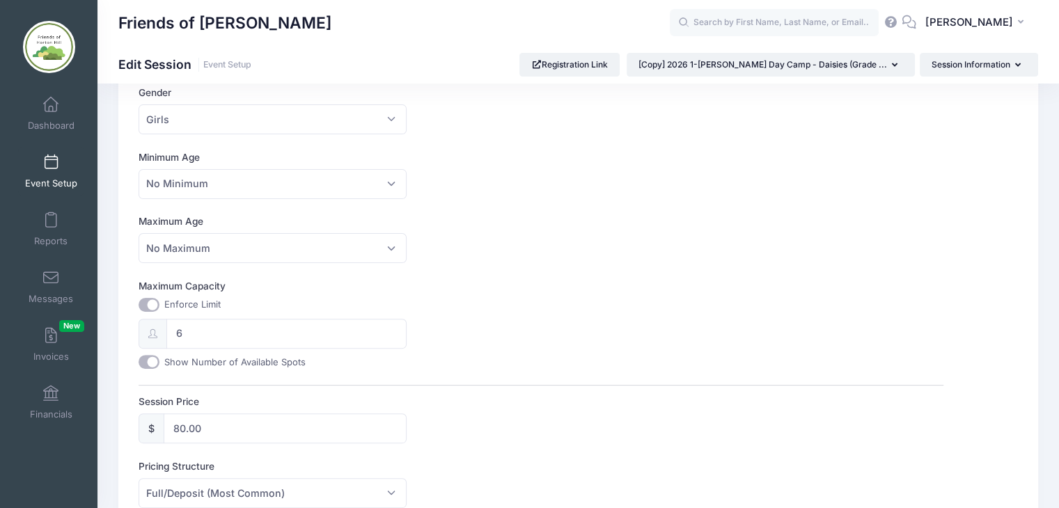
scroll to position [358, 0]
type input "2026 2-[PERSON_NAME] Day Camp - Brownies (Grades 2-3)"
click at [198, 331] on input "6" at bounding box center [286, 332] width 240 height 30
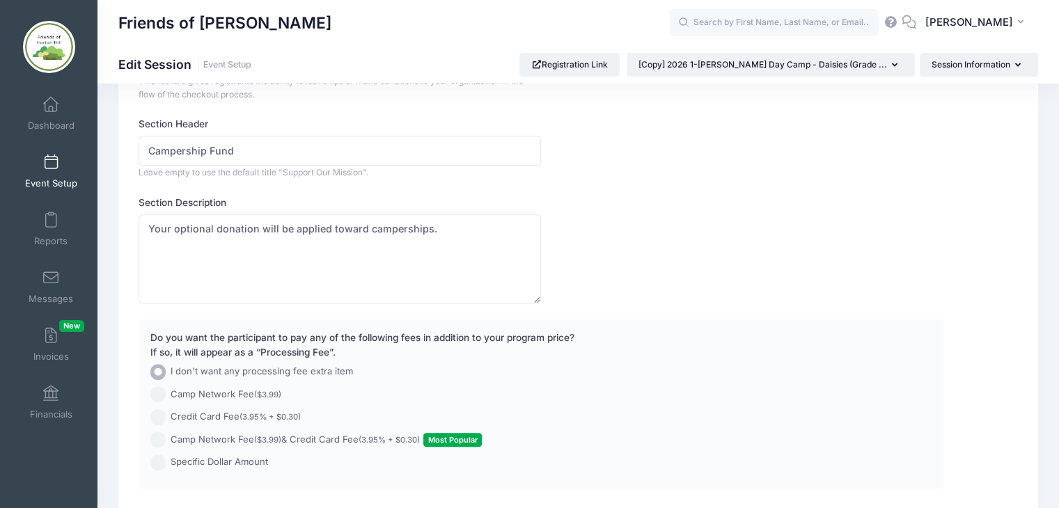
scroll to position [964, 0]
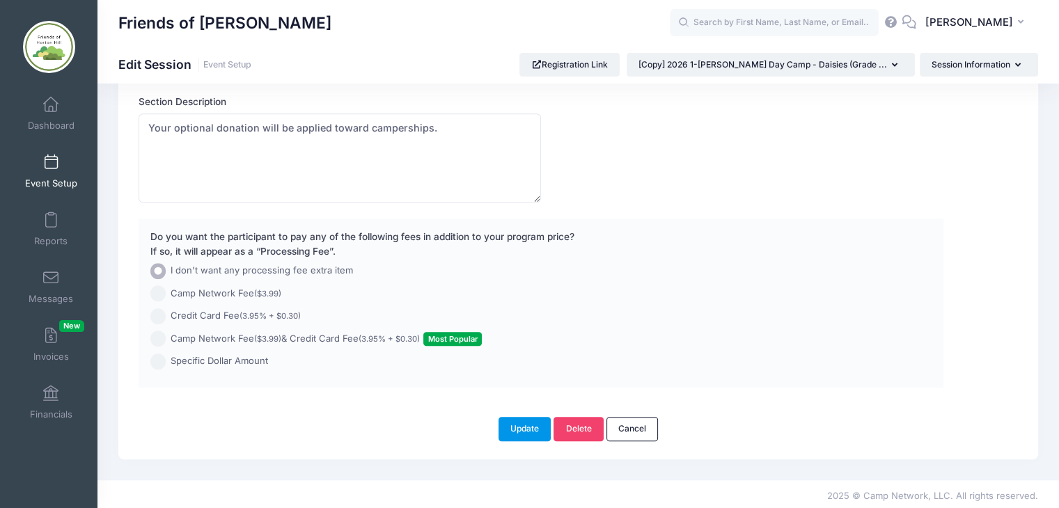
type input "12"
click at [530, 422] on button "Update" at bounding box center [524, 429] width 53 height 24
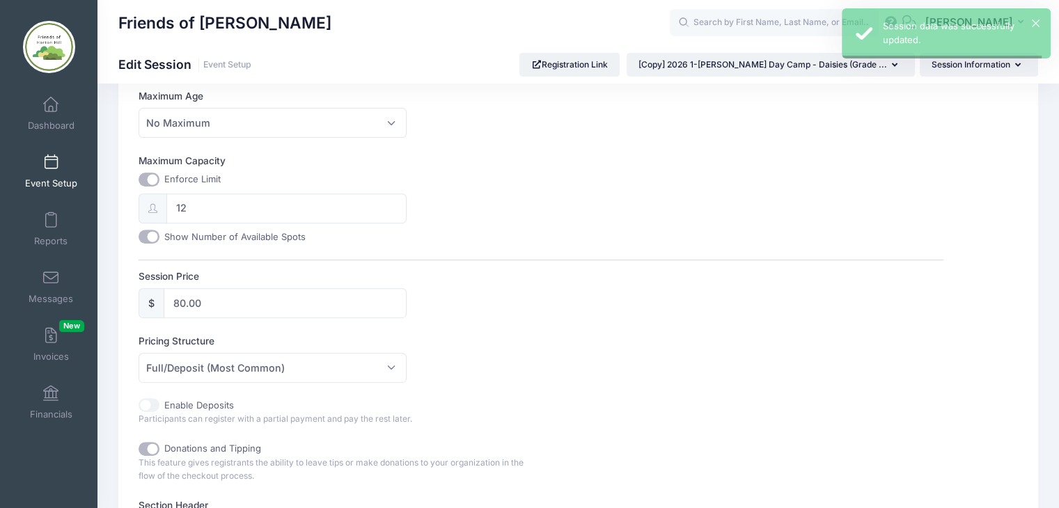
scroll to position [0, 0]
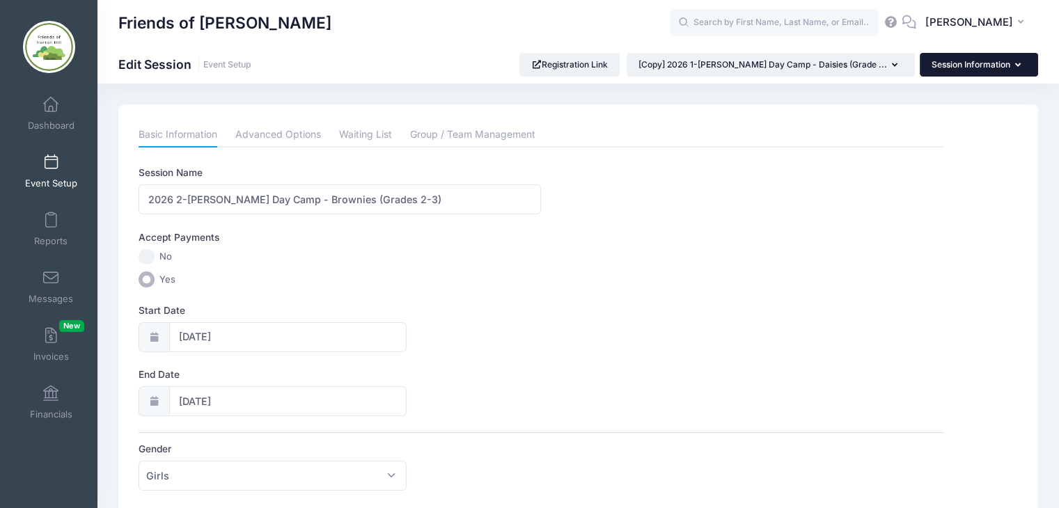
click at [1019, 65] on icon "button" at bounding box center [1020, 65] width 11 height 0
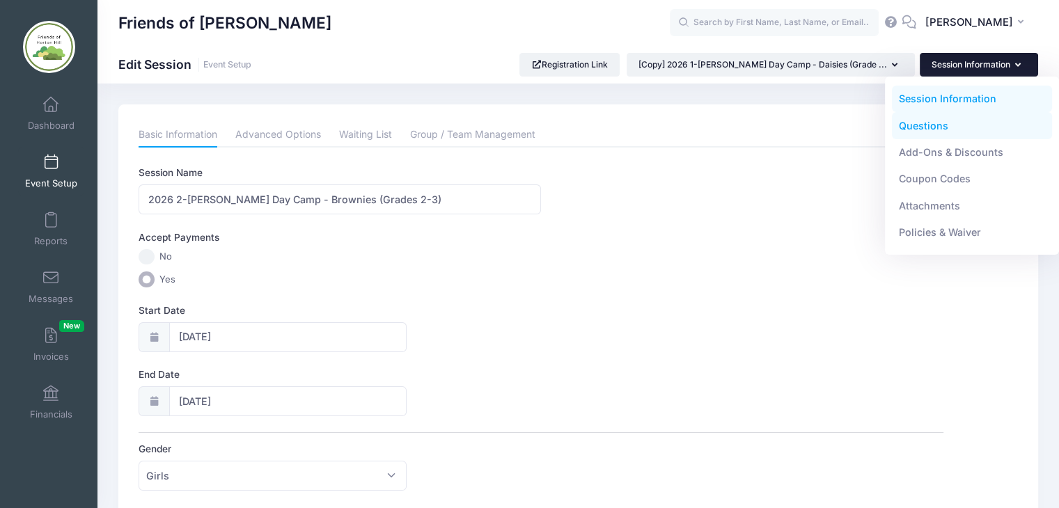
click at [930, 127] on link "Questions" at bounding box center [972, 125] width 161 height 26
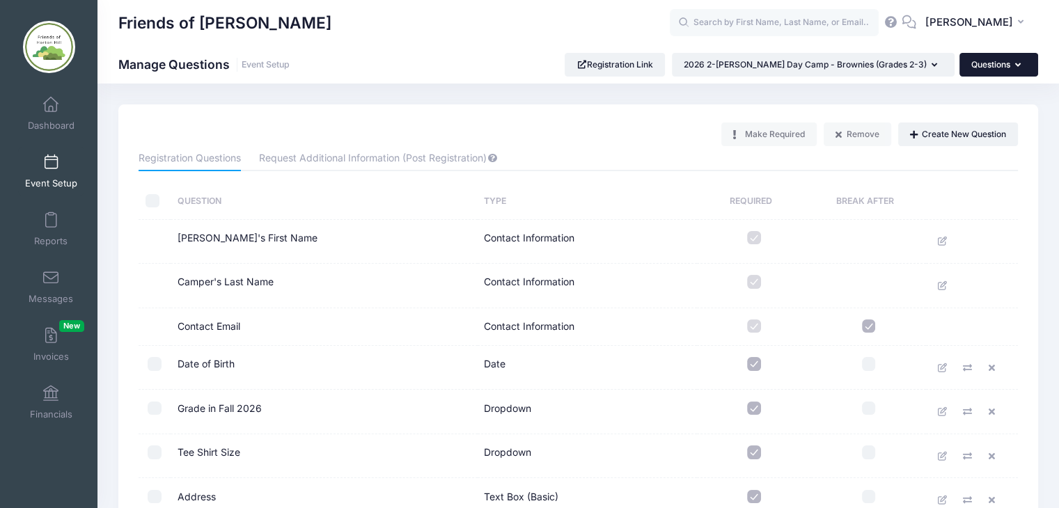
click at [1021, 63] on button "Questions" at bounding box center [998, 65] width 79 height 24
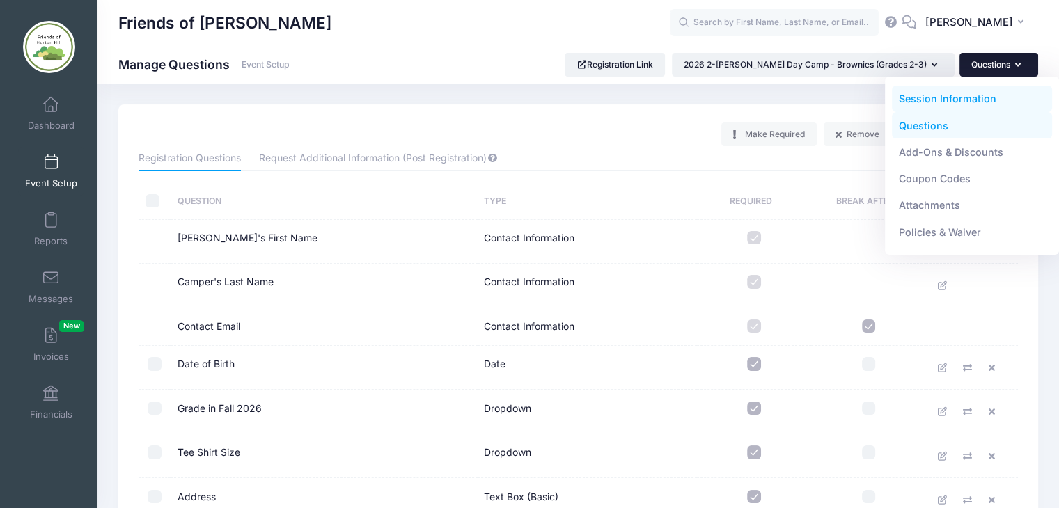
click at [960, 104] on link "Session Information" at bounding box center [972, 99] width 161 height 26
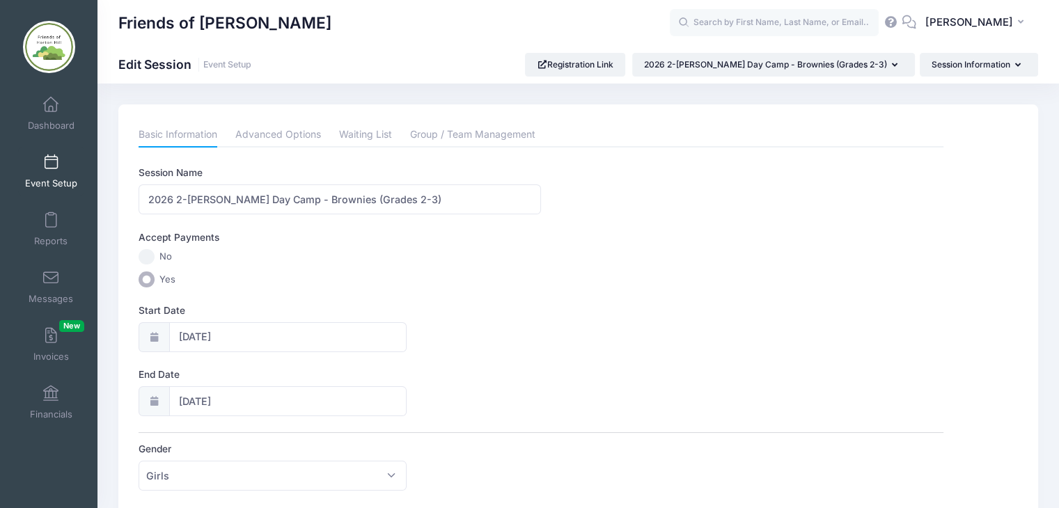
click at [51, 161] on span at bounding box center [51, 162] width 0 height 15
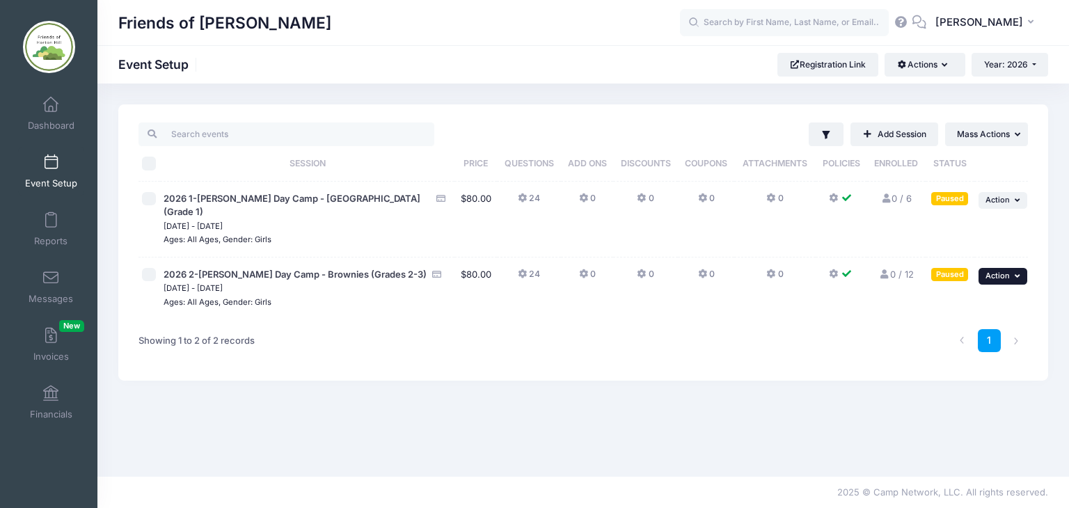
click at [1016, 272] on icon "button" at bounding box center [1019, 276] width 8 height 8
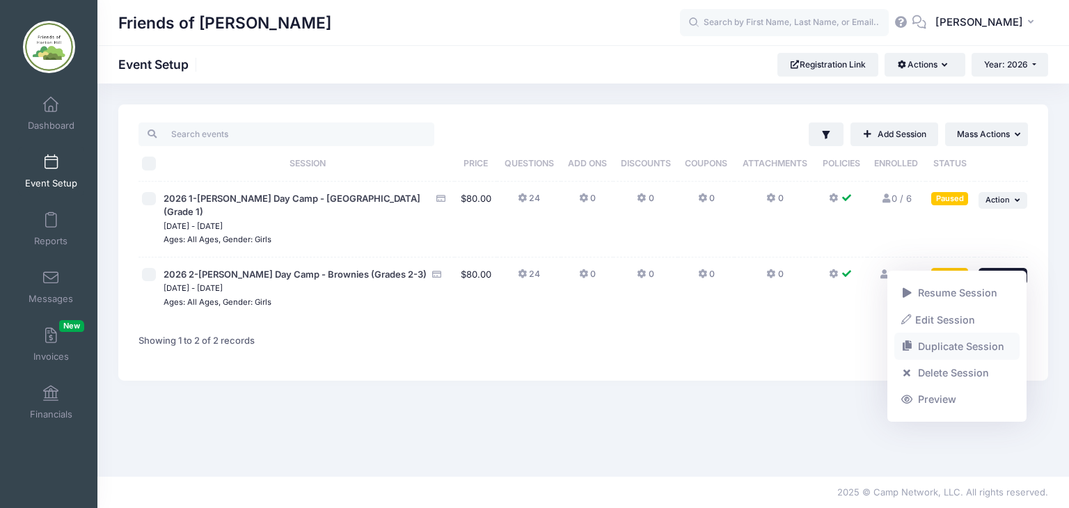
click at [960, 346] on link "Duplicate Session" at bounding box center [958, 346] width 126 height 26
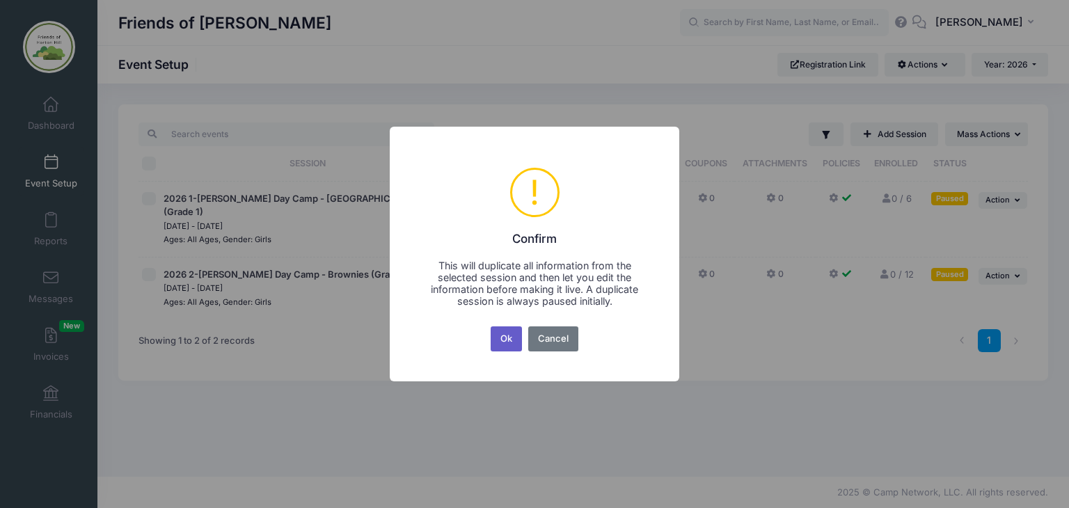
click at [499, 340] on button "Ok" at bounding box center [507, 339] width 32 height 25
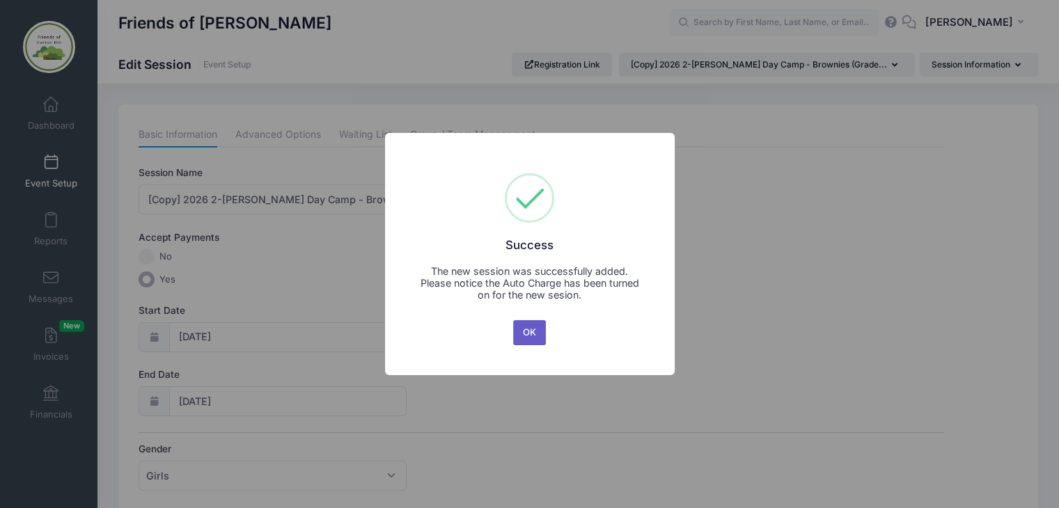
click at [524, 335] on button "OK" at bounding box center [529, 332] width 33 height 25
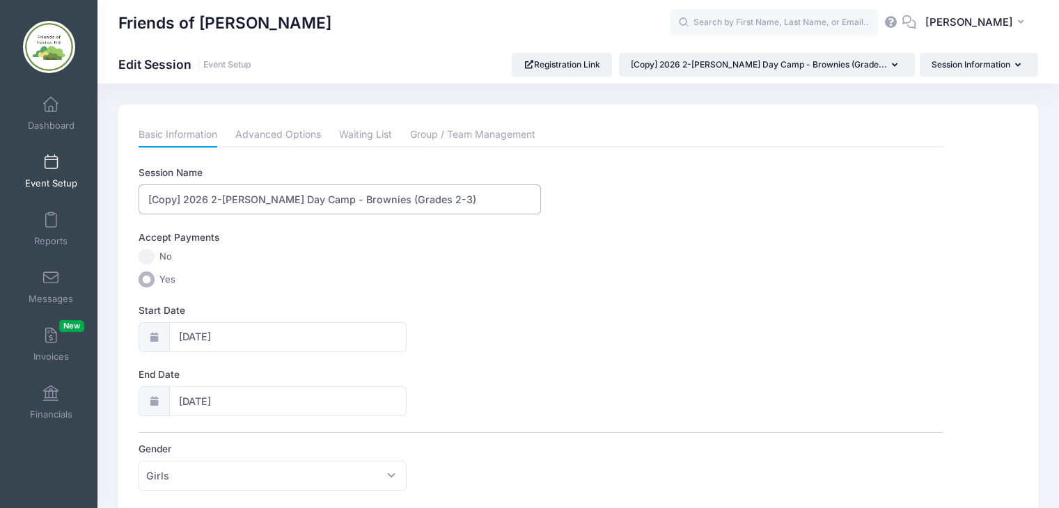
click at [187, 196] on input "[Copy] 2026 2-Horton Hill Day Camp - Brownies (Grades 2-3)" at bounding box center [340, 199] width 402 height 30
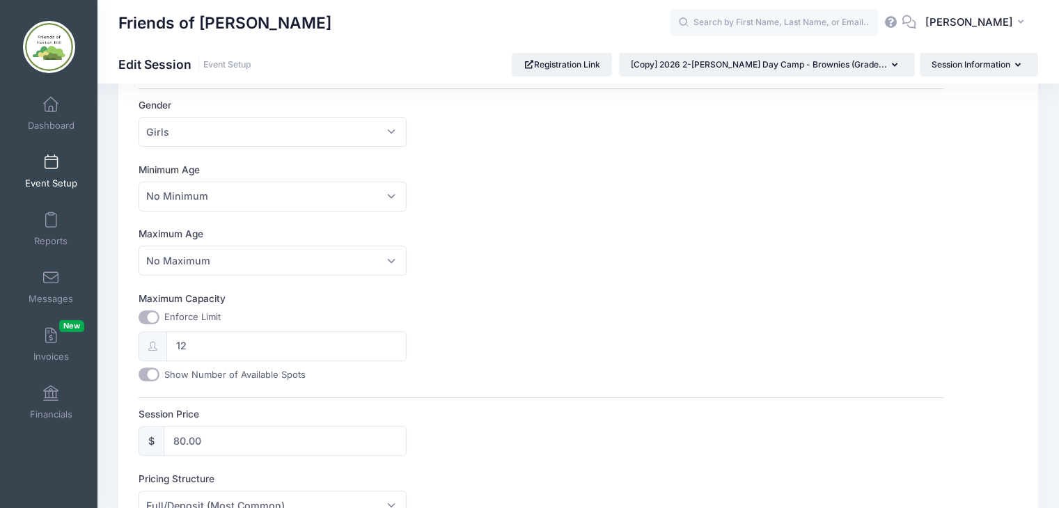
scroll to position [345, 0]
type input "2026 3-[PERSON_NAME] Day Camp - Juniors (Grades 4-5)"
click at [192, 339] on input "12" at bounding box center [286, 346] width 240 height 30
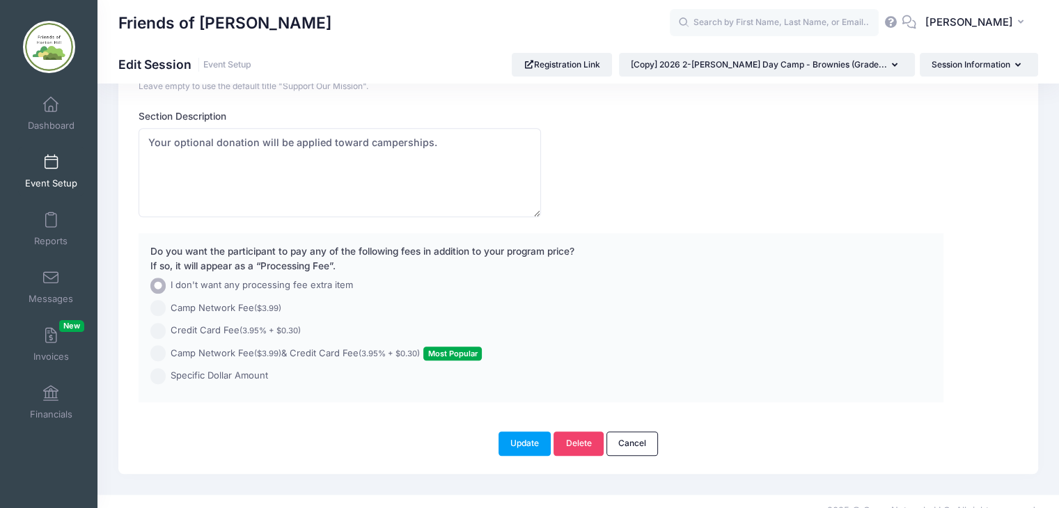
scroll to position [964, 0]
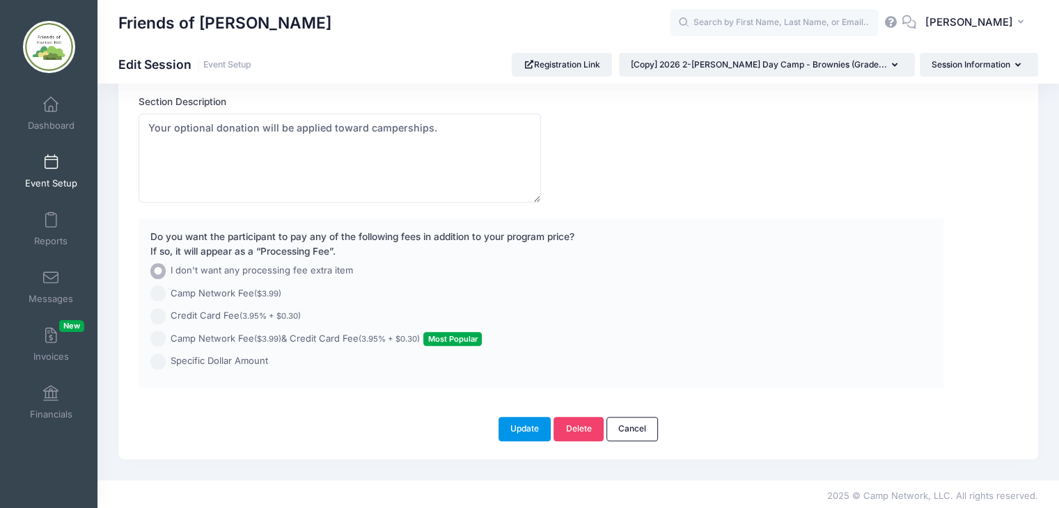
type input "16"
click at [525, 425] on button "Update" at bounding box center [524, 429] width 53 height 24
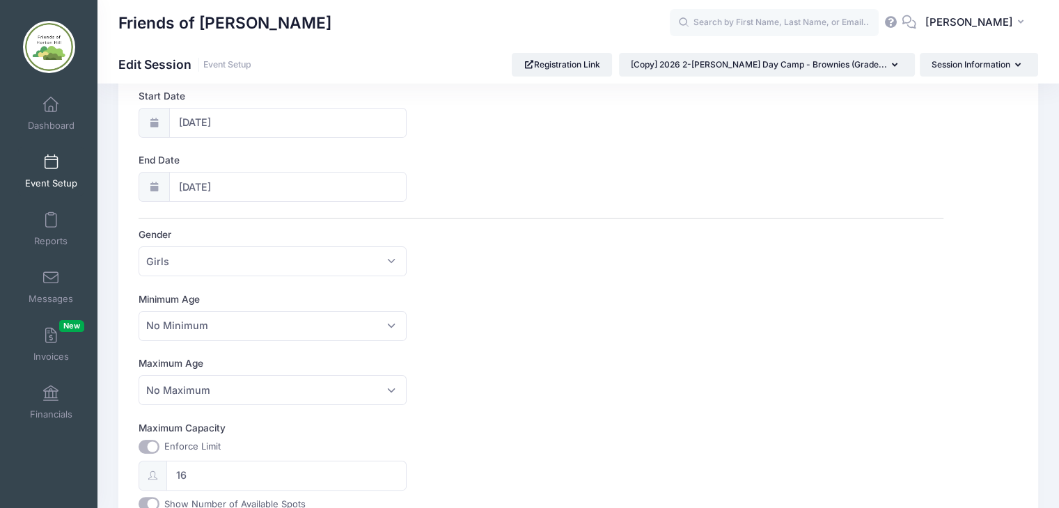
scroll to position [214, 0]
click at [51, 168] on span at bounding box center [51, 162] width 0 height 15
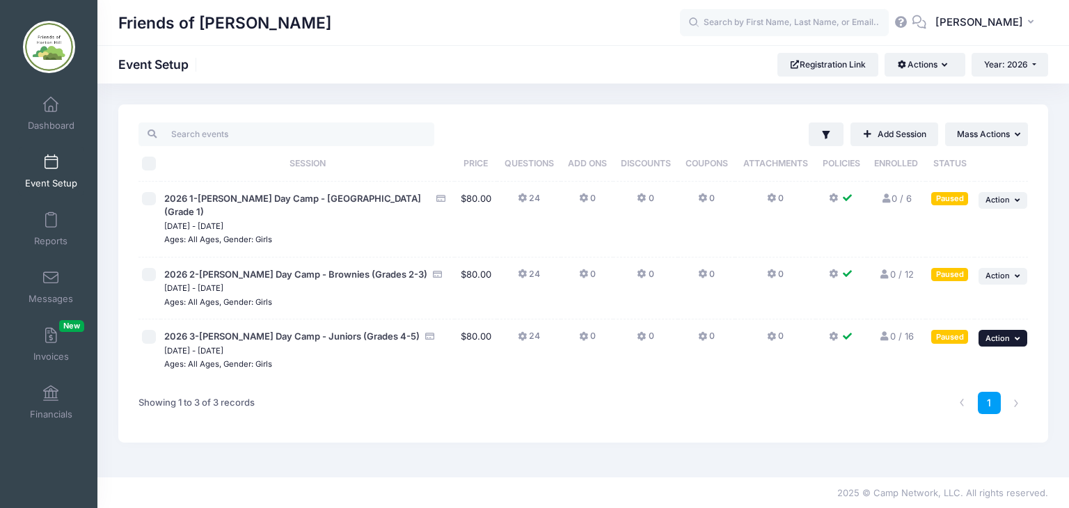
click at [1019, 335] on icon "button" at bounding box center [1019, 339] width 8 height 8
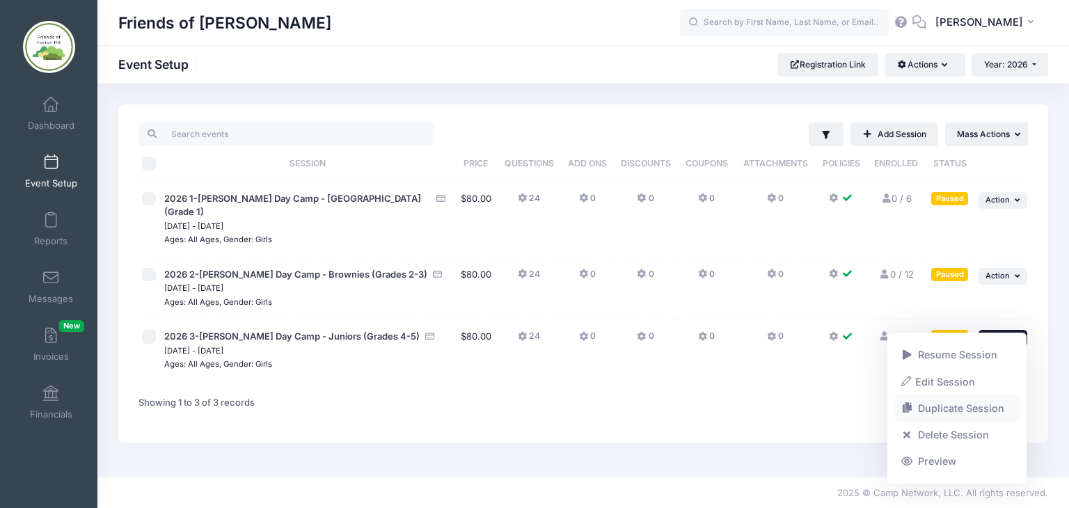
click at [954, 410] on link "Duplicate Session" at bounding box center [958, 408] width 126 height 26
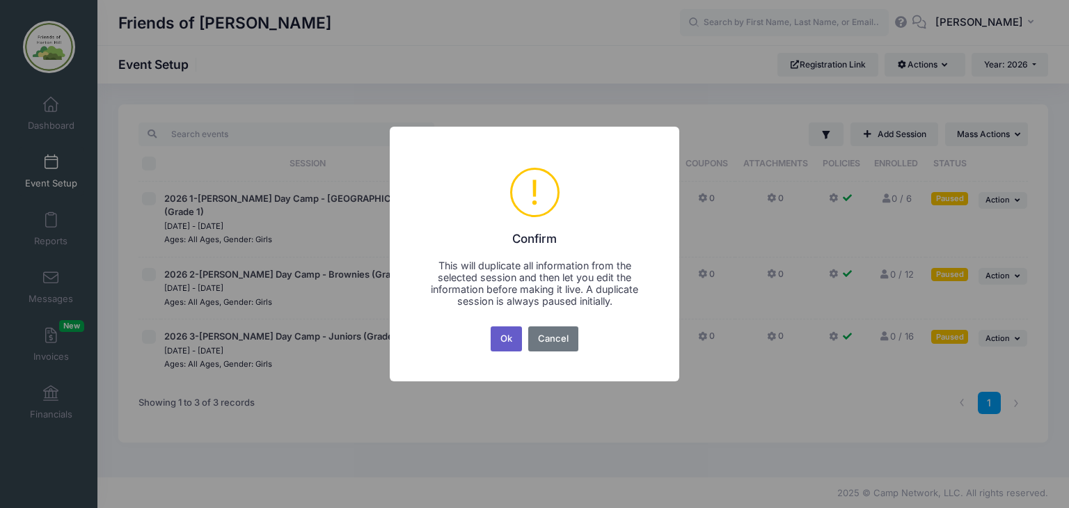
click at [503, 341] on button "Ok" at bounding box center [507, 339] width 32 height 25
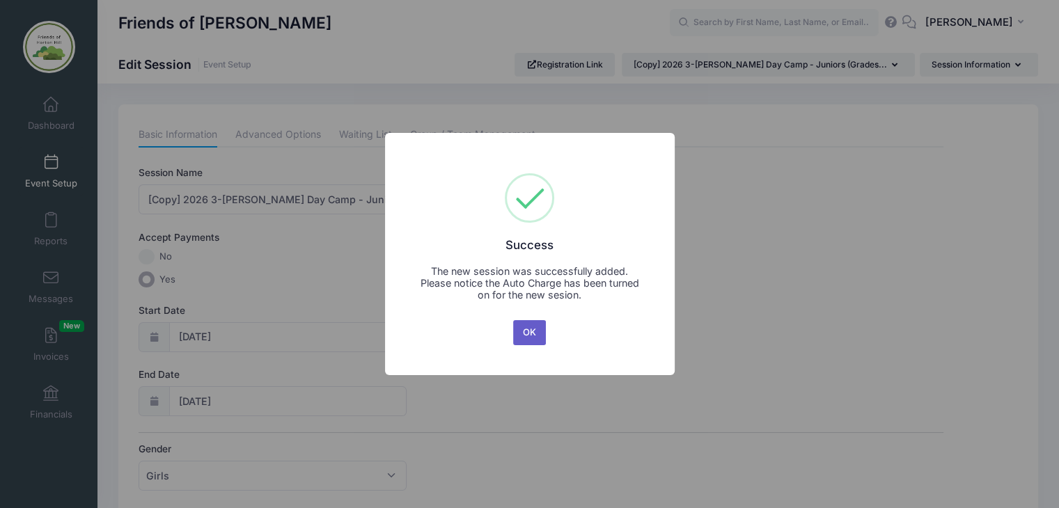
click at [537, 329] on button "OK" at bounding box center [529, 332] width 33 height 25
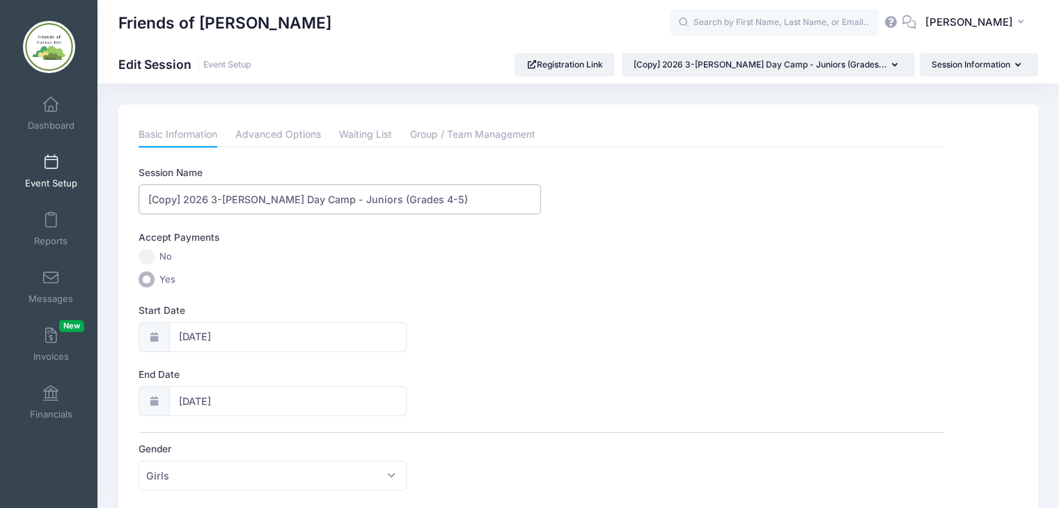
click at [184, 197] on input "[Copy] 2026 3-Horton Hill Day Camp - Juniors (Grades 4-5)" at bounding box center [340, 199] width 402 height 30
click at [311, 194] on input "2026 4-Horton Hill Day Camp - Juniors (Grades 6-8)" at bounding box center [340, 199] width 402 height 30
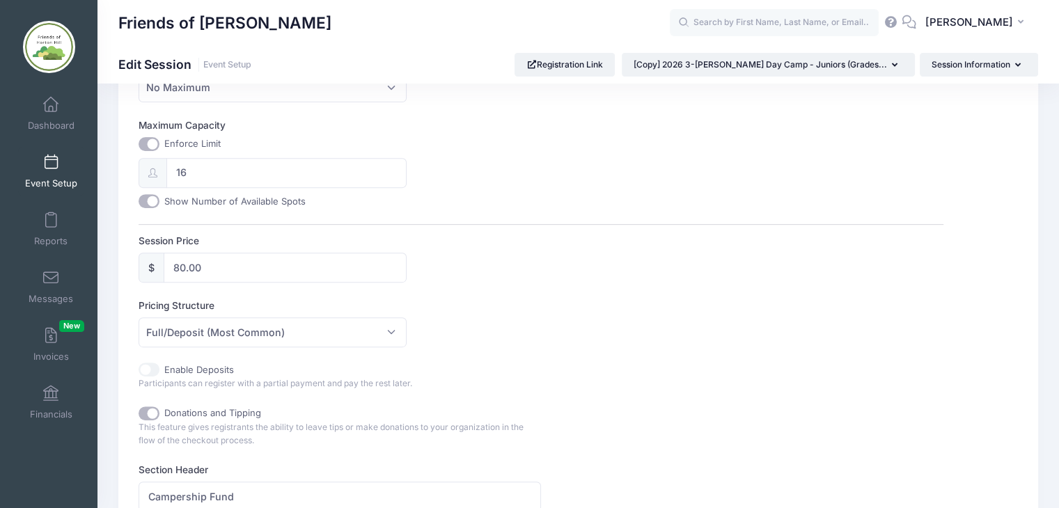
scroll to position [518, 0]
type input "2026 4-Horton Hill Day Camp - Cadettes (Grades 6-8)"
click at [198, 170] on input "16" at bounding box center [286, 172] width 240 height 30
type input "1"
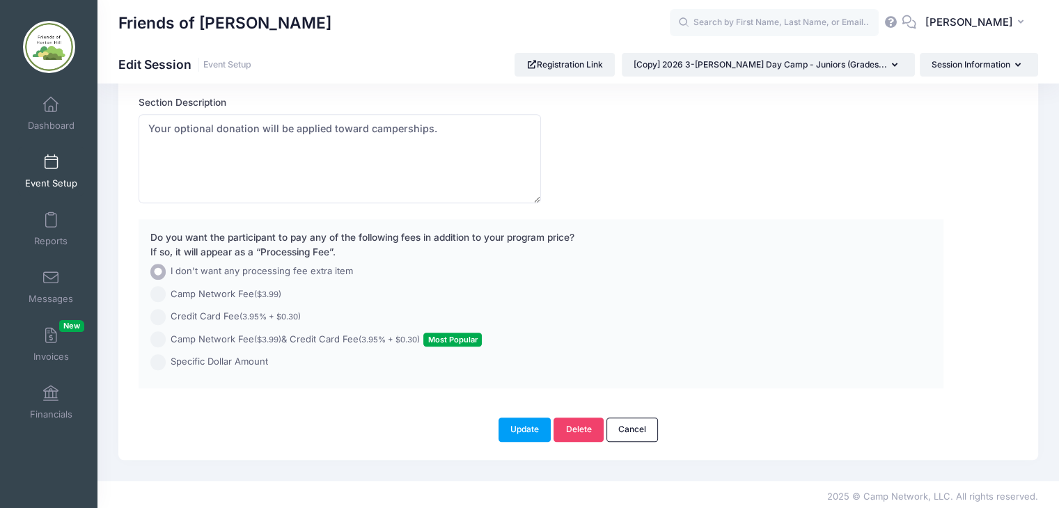
scroll to position [964, 0]
type input "20"
click at [521, 424] on button "Update" at bounding box center [524, 429] width 53 height 24
click at [528, 426] on button "Update" at bounding box center [524, 429] width 53 height 24
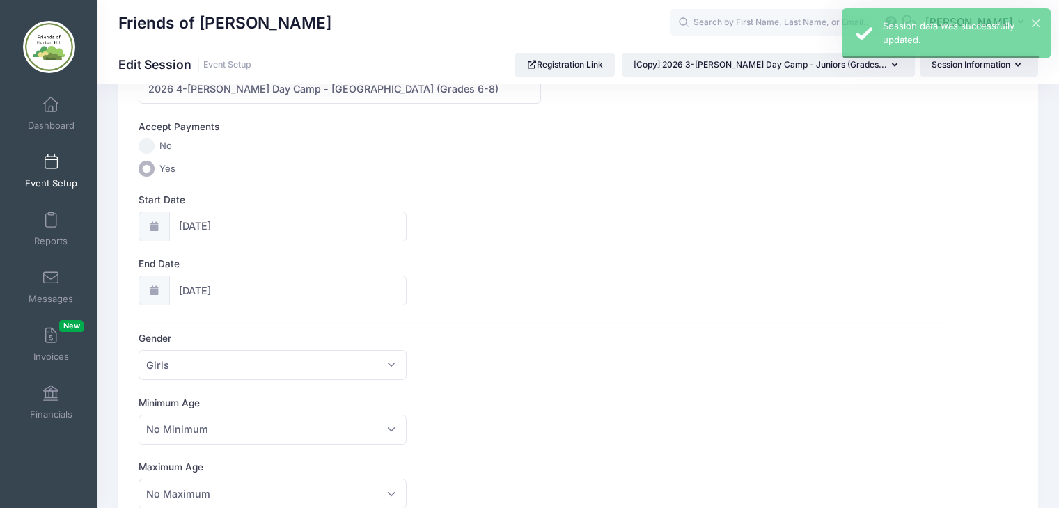
scroll to position [0, 0]
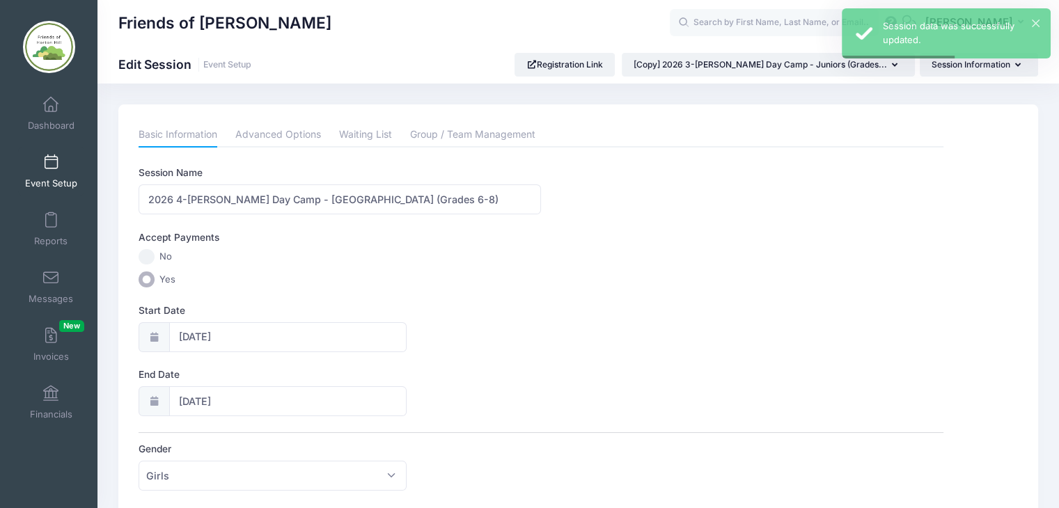
click at [51, 162] on span at bounding box center [51, 162] width 0 height 15
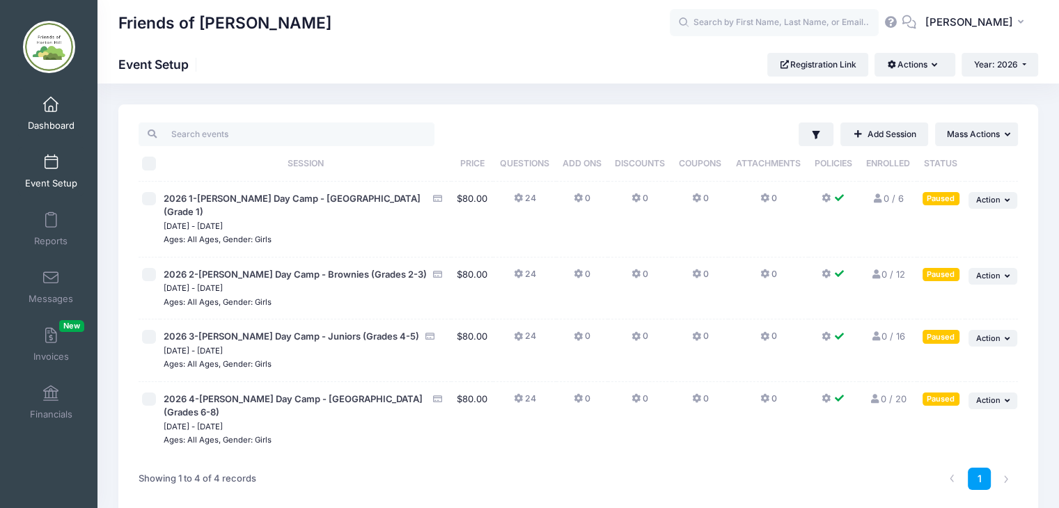
click at [51, 101] on span at bounding box center [51, 104] width 0 height 15
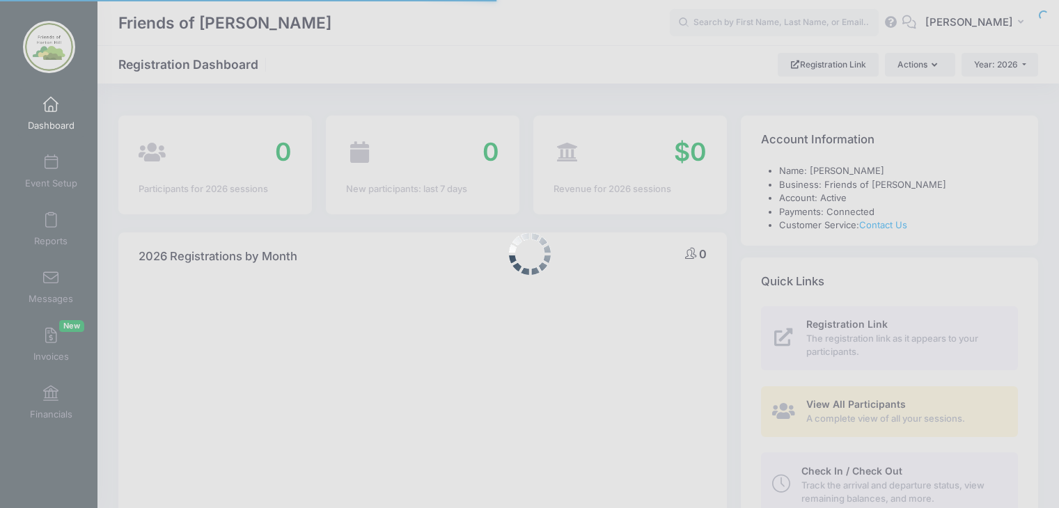
select select
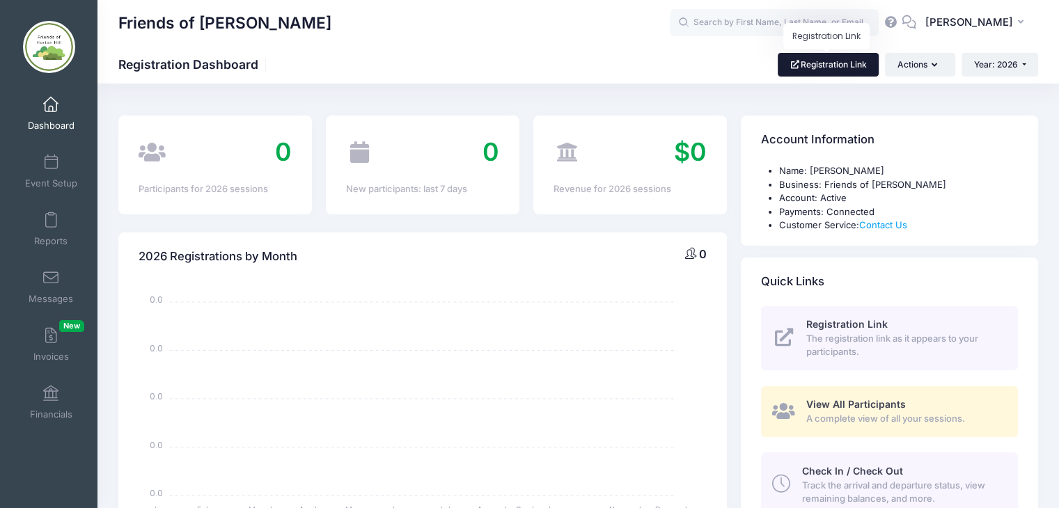
click at [809, 64] on link "Registration Link" at bounding box center [828, 65] width 101 height 24
click at [51, 106] on span at bounding box center [51, 104] width 0 height 15
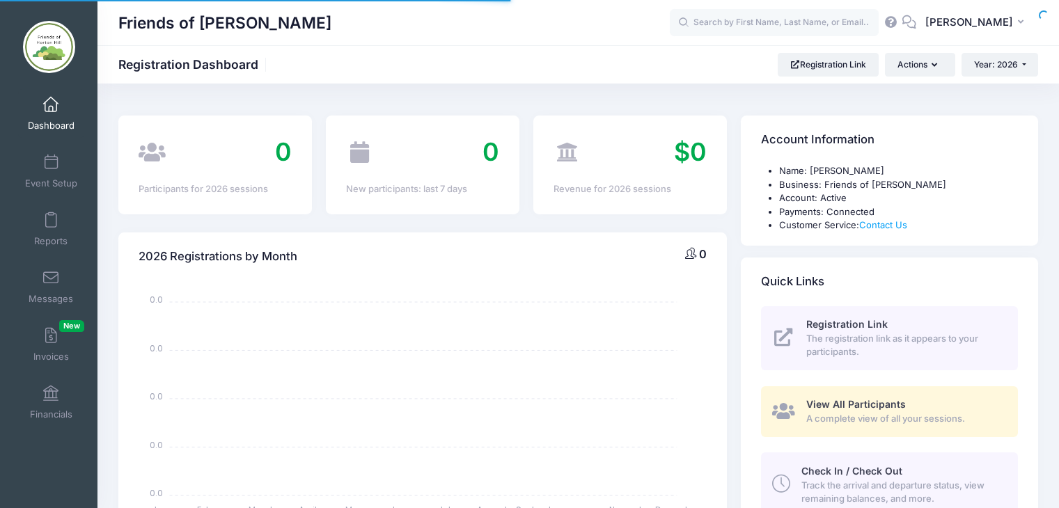
select select
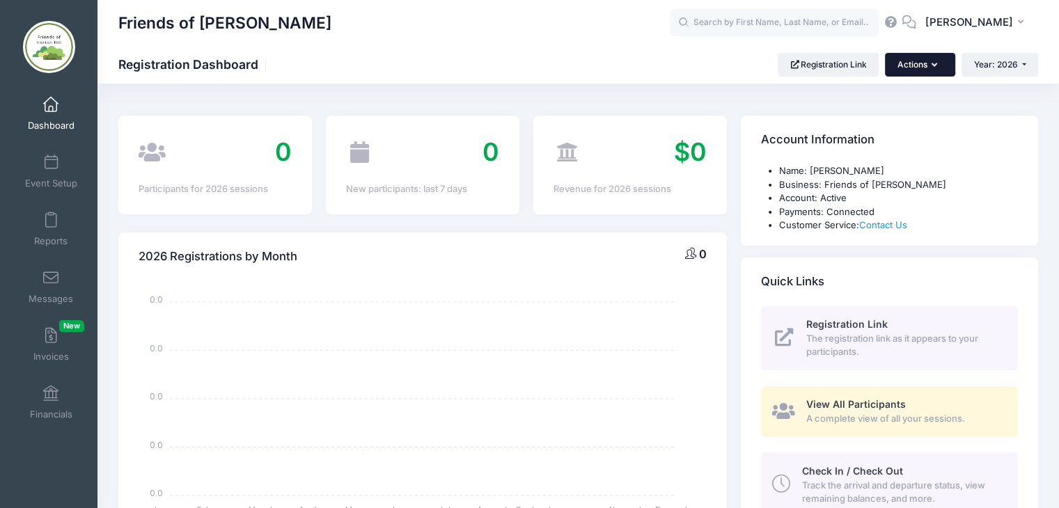
click at [935, 65] on icon "button" at bounding box center [937, 65] width 11 height 0
click at [51, 167] on span at bounding box center [51, 162] width 0 height 15
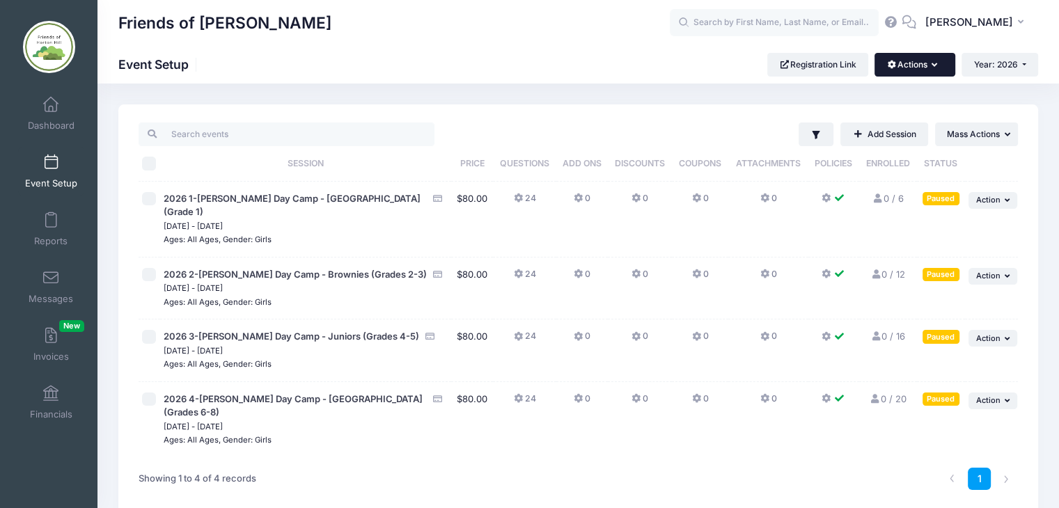
click at [934, 65] on icon "button" at bounding box center [937, 65] width 11 height 0
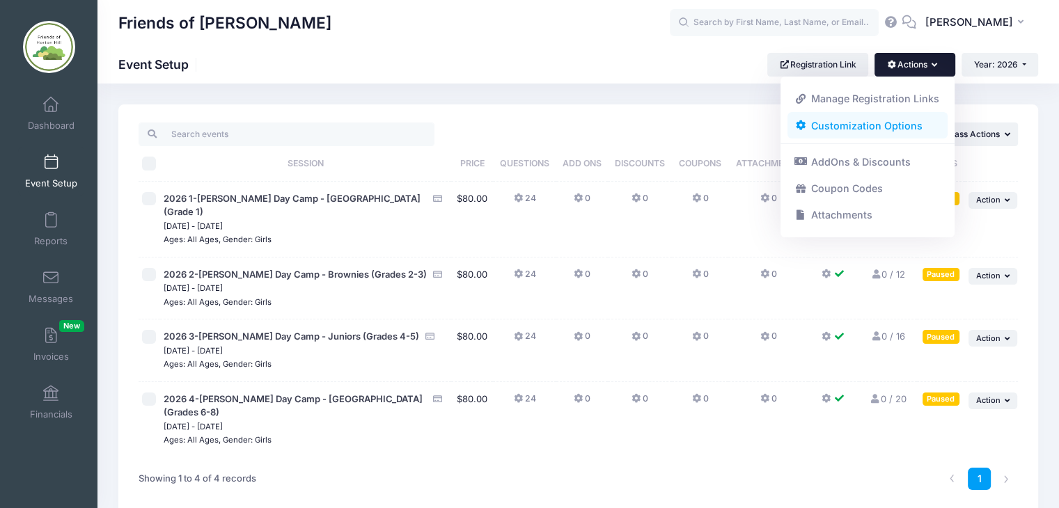
click at [838, 127] on link "Customization Options" at bounding box center [867, 125] width 161 height 26
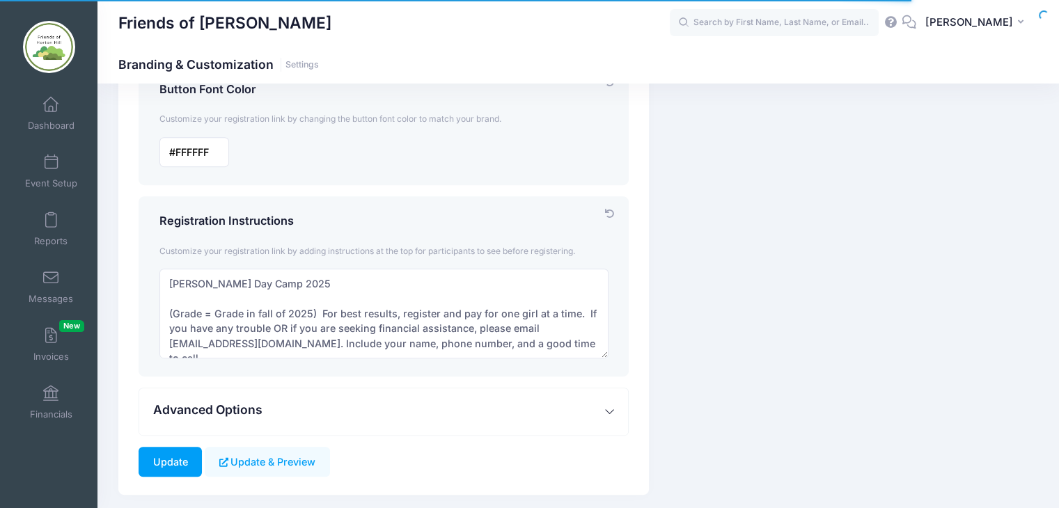
scroll to position [539, 0]
click at [321, 278] on textarea "Horton Hill Day Camp 2025 (Grade = Grade in fall of 2025) For best results, reg…" at bounding box center [383, 312] width 449 height 90
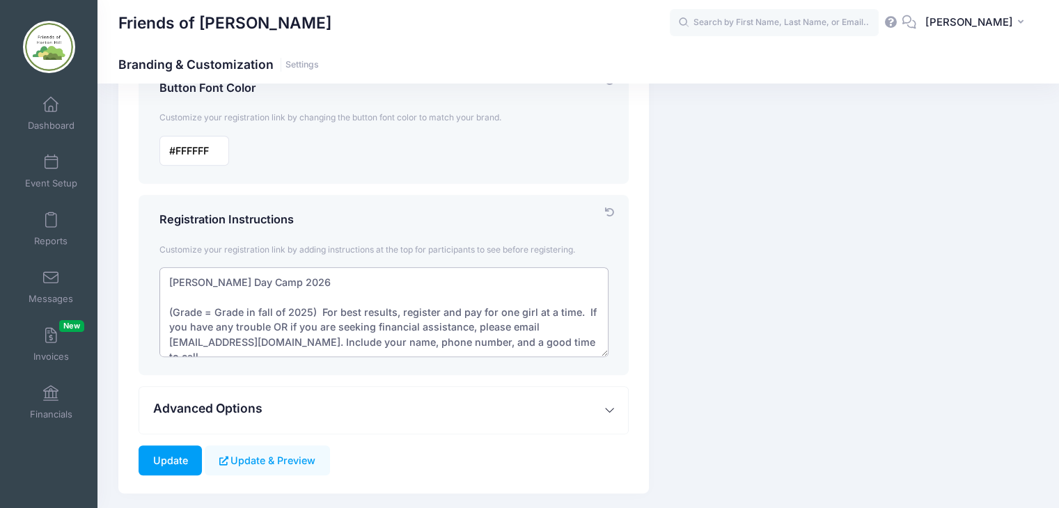
click at [309, 310] on textarea "Horton Hill Day Camp 2025 (Grade = Grade in fall of 2025) For best results, reg…" at bounding box center [383, 312] width 449 height 90
click at [581, 311] on textarea "Horton Hill Day Camp 2025 (Grade = Grade in fall of 2025) For best results, reg…" at bounding box center [383, 312] width 449 height 90
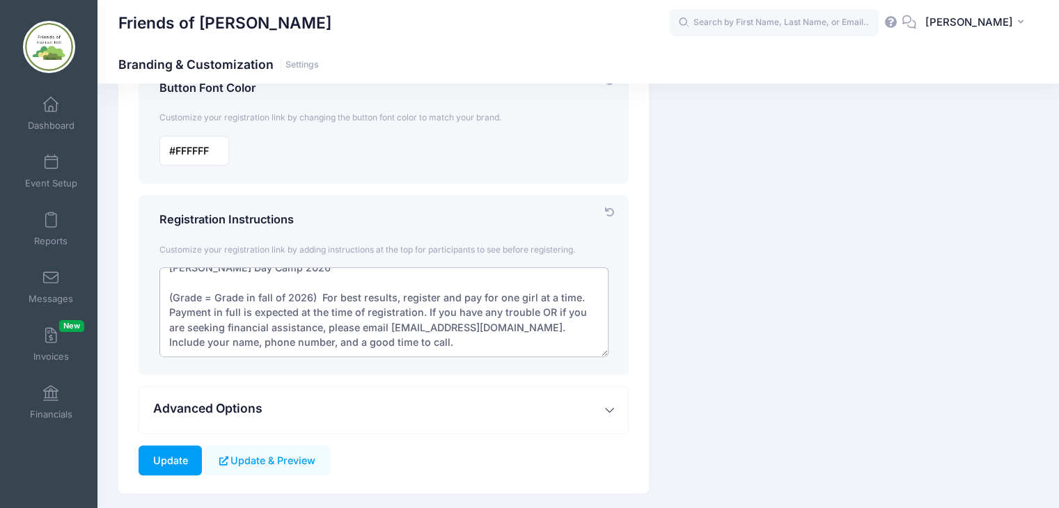
scroll to position [0, 0]
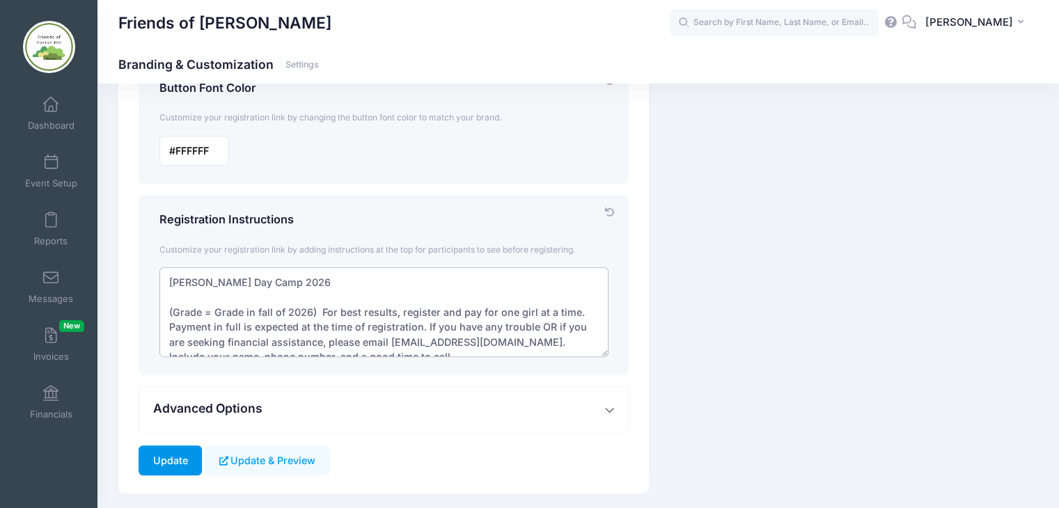
type textarea "[PERSON_NAME] Day Camp 2026 (Grade = Grade in fall of 2026) For best results, r…"
click at [163, 460] on input "Update" at bounding box center [170, 461] width 63 height 30
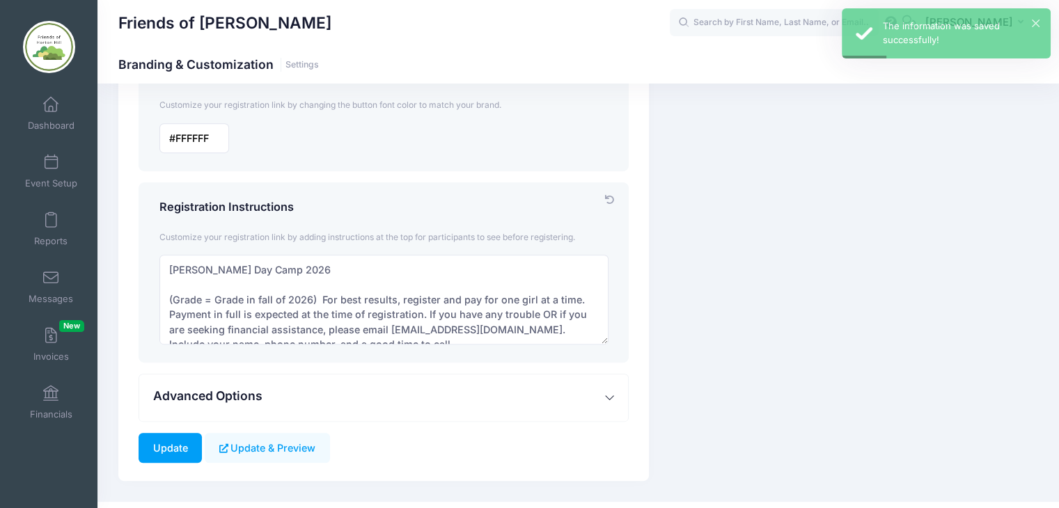
scroll to position [575, 0]
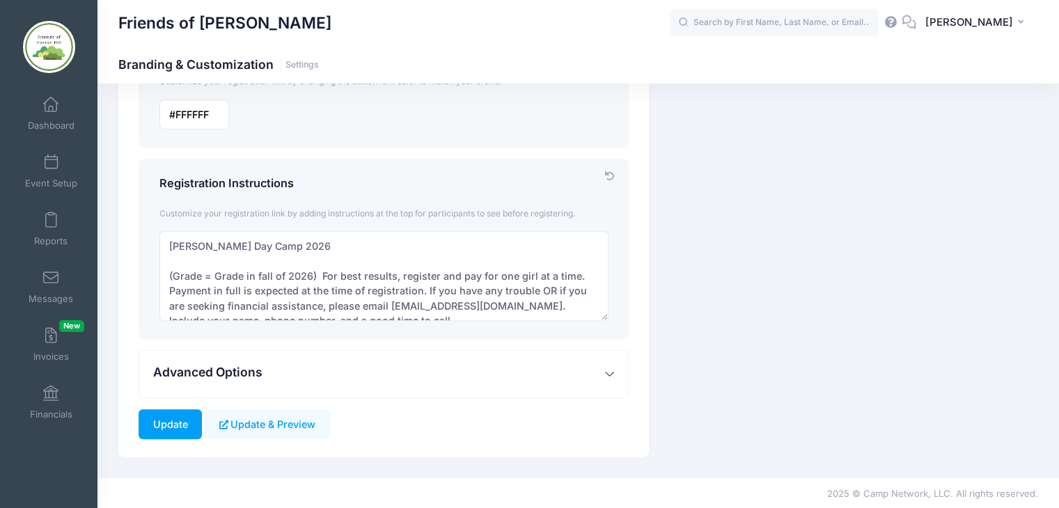
click at [604, 374] on button "Advanced Options" at bounding box center [383, 374] width 489 height 47
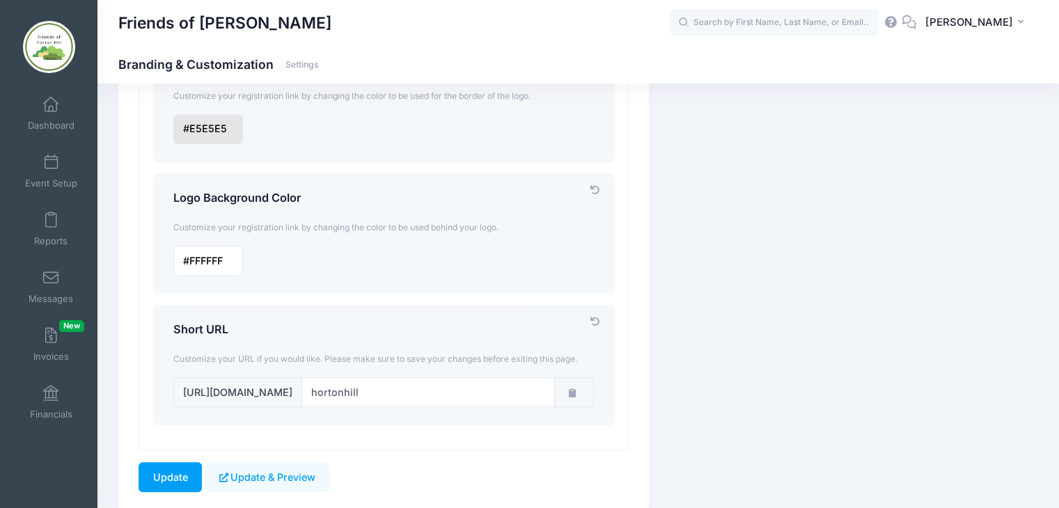
scroll to position [1260, 0]
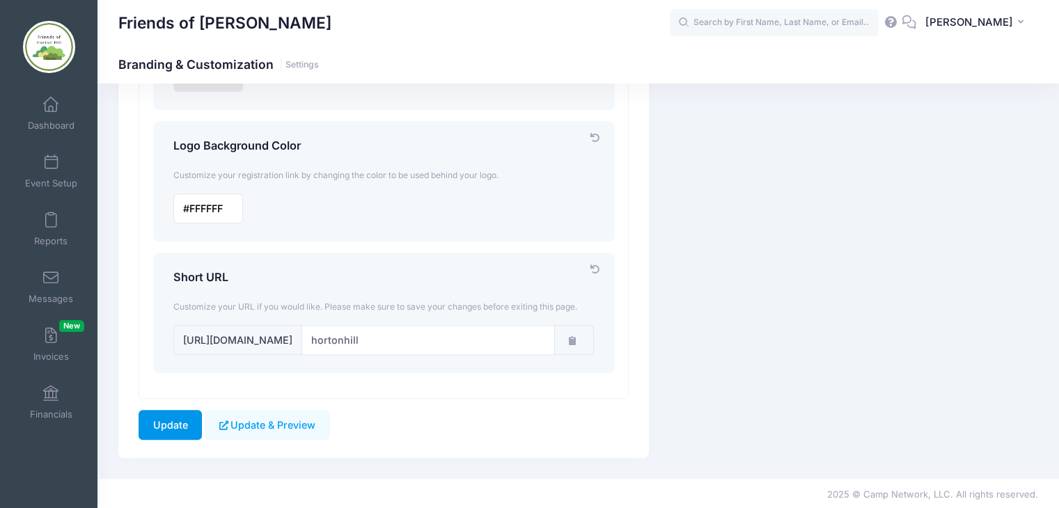
click at [169, 421] on input "Update" at bounding box center [170, 425] width 63 height 30
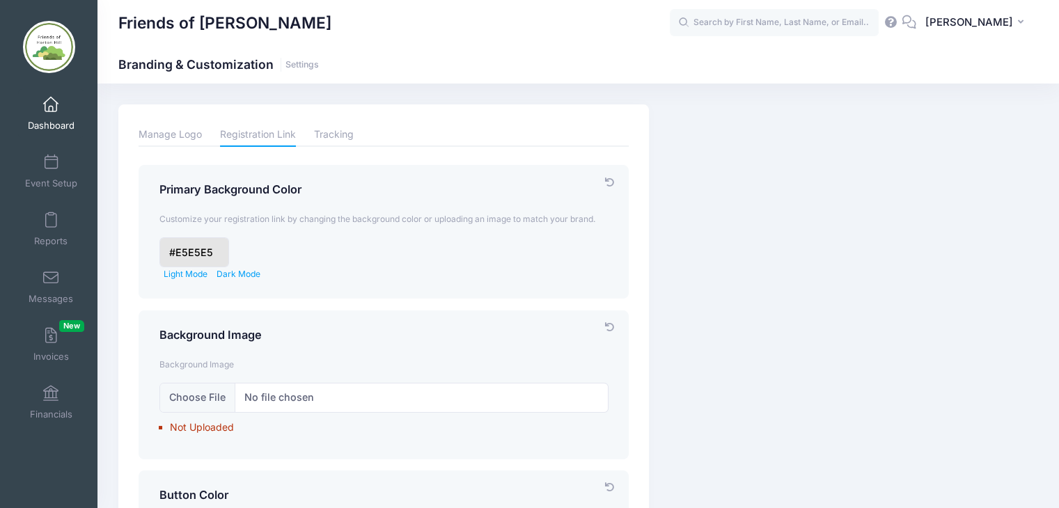
click at [51, 104] on span at bounding box center [51, 104] width 0 height 15
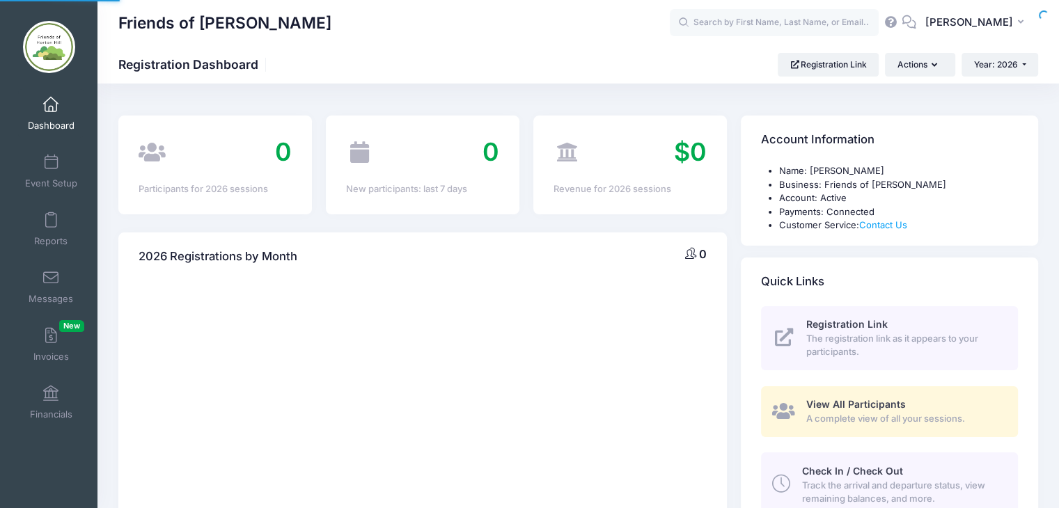
select select
click at [805, 65] on link "Registration Link" at bounding box center [828, 65] width 101 height 24
